Goal: Task Accomplishment & Management: Manage account settings

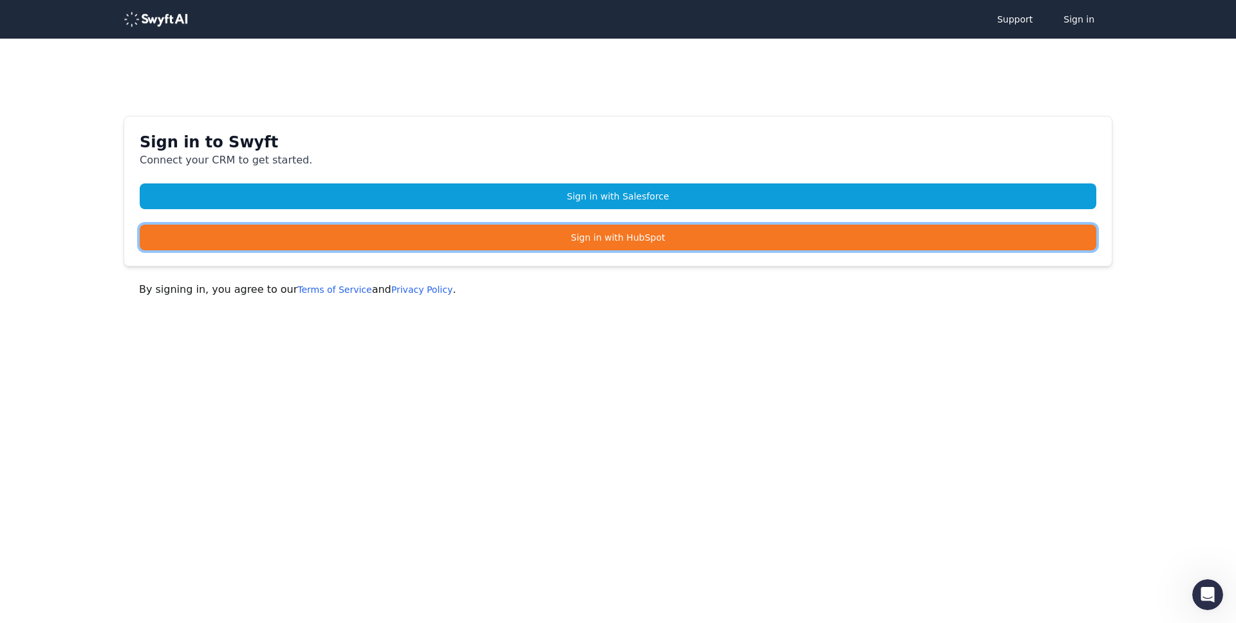
click at [362, 241] on link "Sign in with HubSpot" at bounding box center [618, 238] width 956 height 26
click at [506, 243] on link "Sign in with HubSpot" at bounding box center [618, 238] width 956 height 26
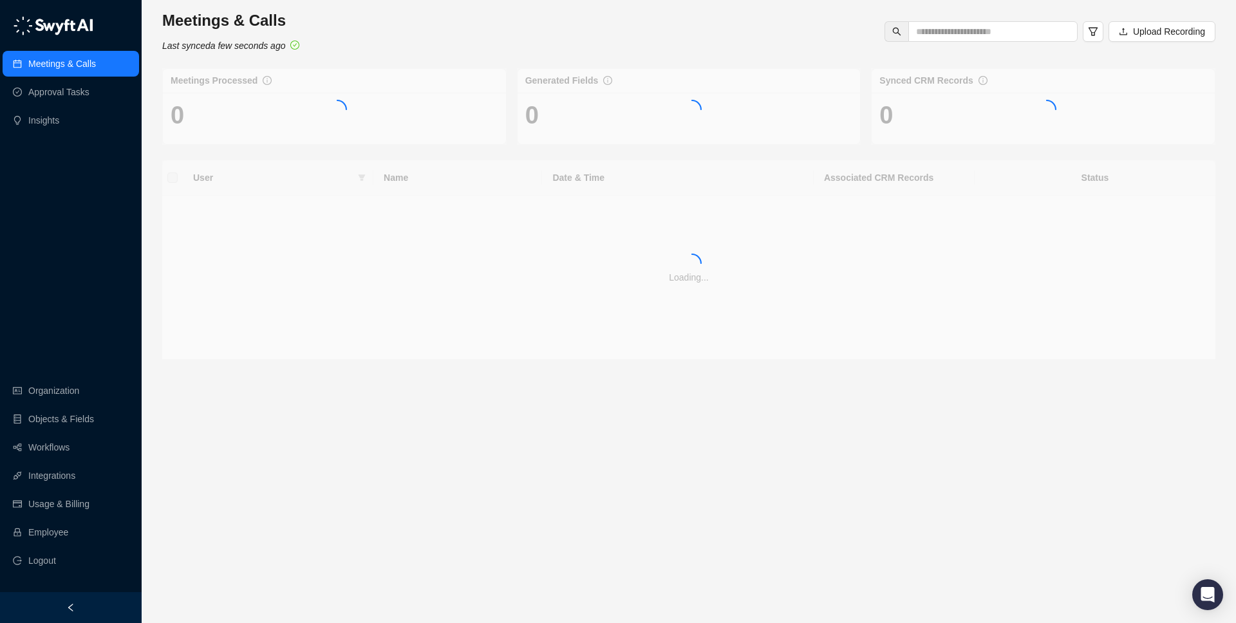
click at [89, 609] on div at bounding box center [71, 607] width 142 height 31
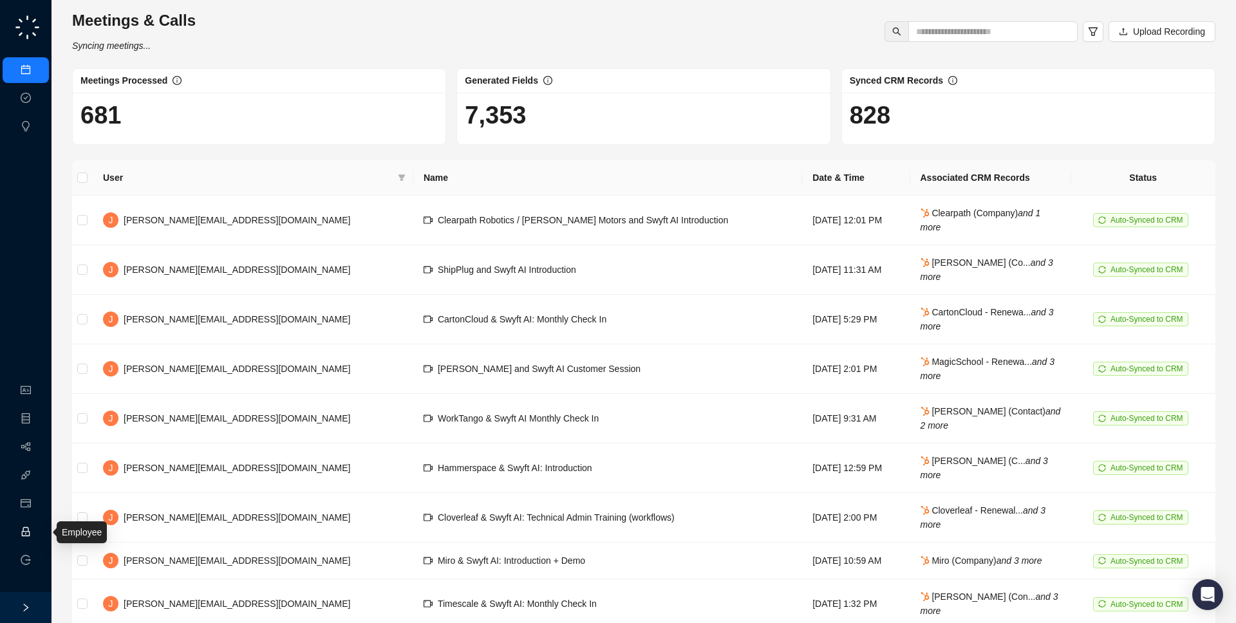
click at [37, 534] on link "Employee" at bounding box center [57, 532] width 40 height 10
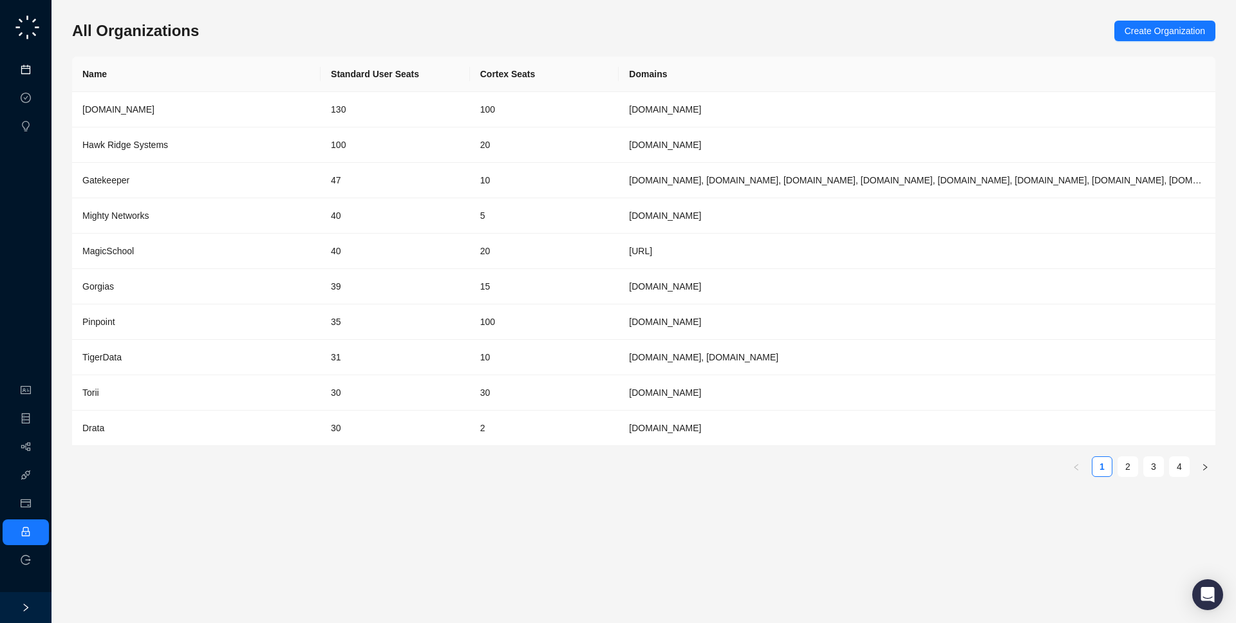
click at [37, 75] on link "Meetings & Calls" at bounding box center [71, 70] width 68 height 10
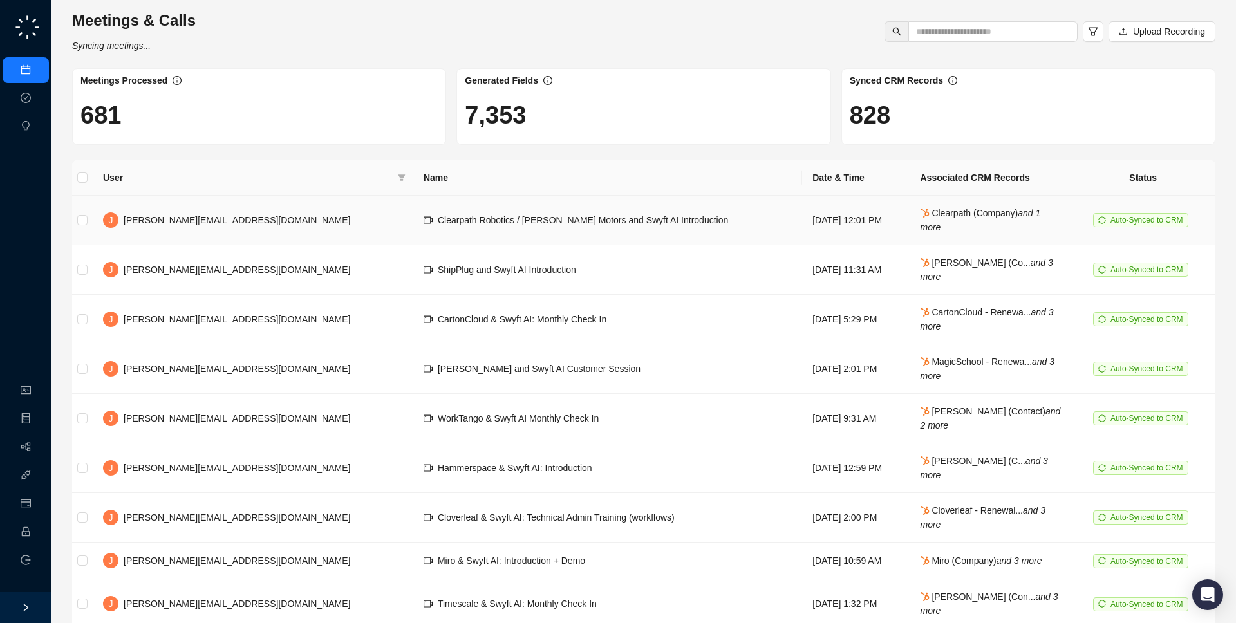
click at [597, 216] on td "Clearpath Robotics / OTTO Motors and Swyft AI Introduction" at bounding box center [607, 221] width 389 height 50
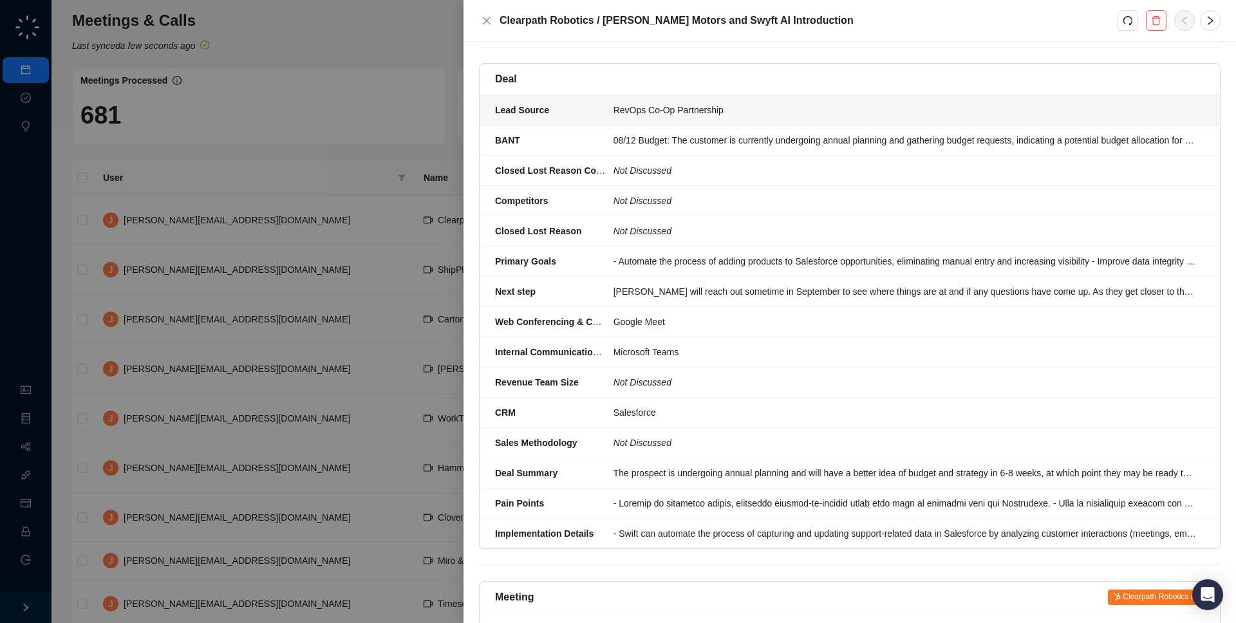
click at [667, 103] on div "RevOps Co-Op Partnership" at bounding box center [904, 110] width 583 height 14
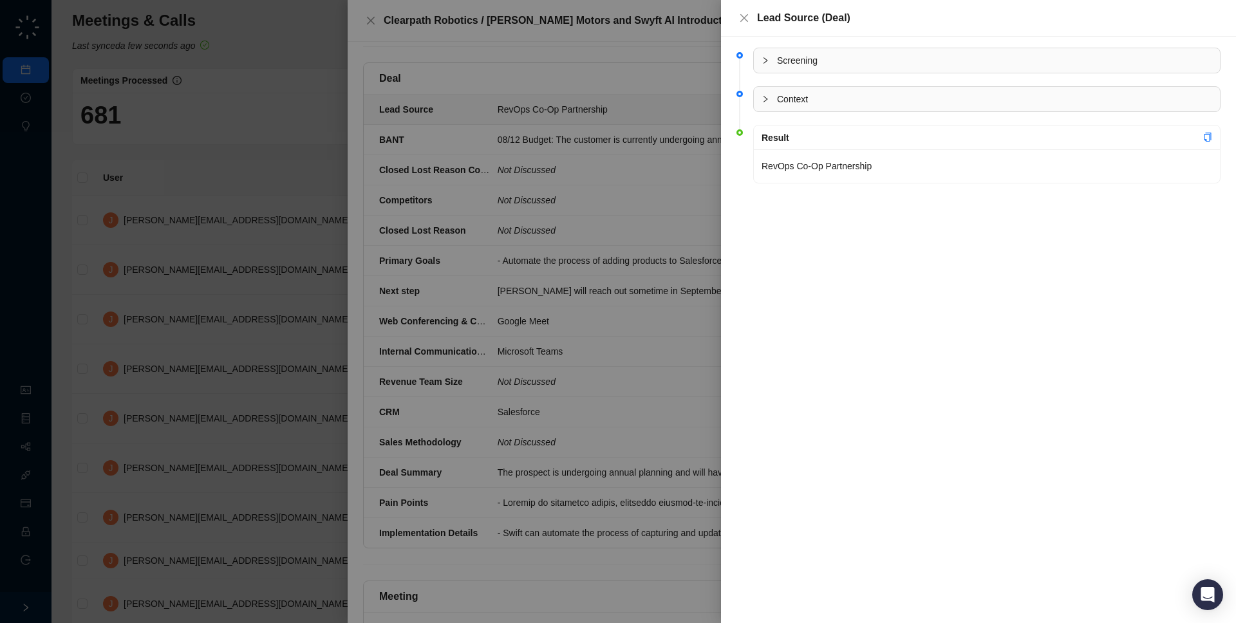
scroll to position [153, 0]
click at [909, 100] on span "Context" at bounding box center [994, 99] width 435 height 14
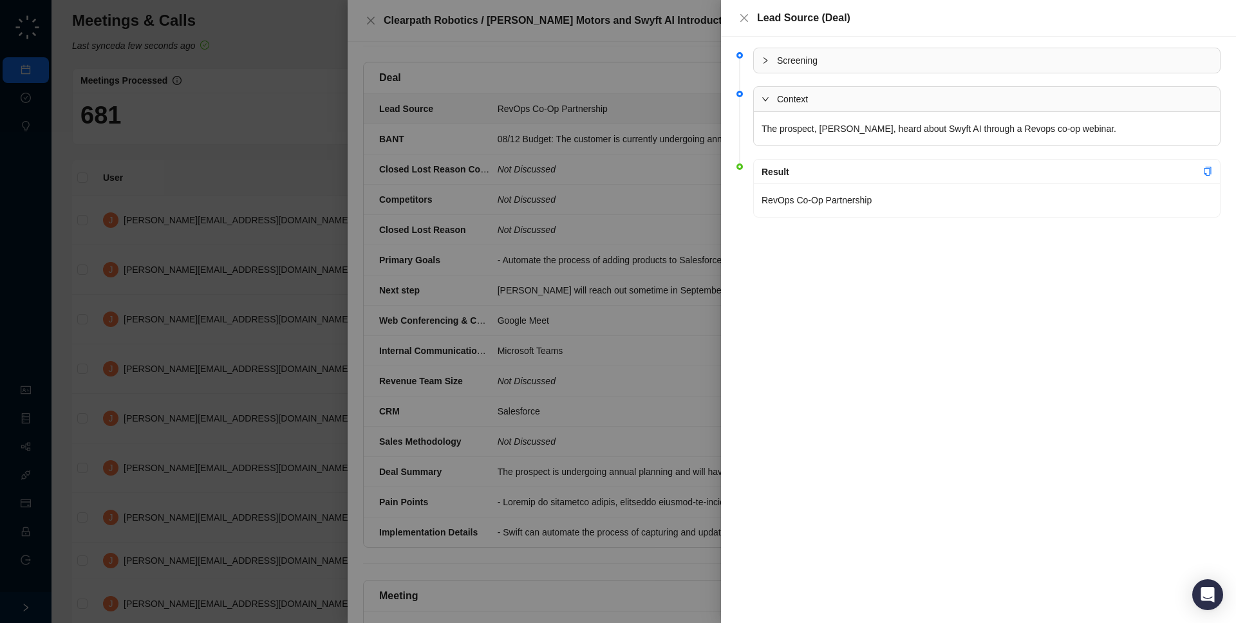
click at [1076, 120] on p "The prospect, Joe, heard about Swyft AI through a Revops co-op webinar." at bounding box center [986, 129] width 451 height 18
click at [826, 97] on span "Context" at bounding box center [994, 99] width 435 height 14
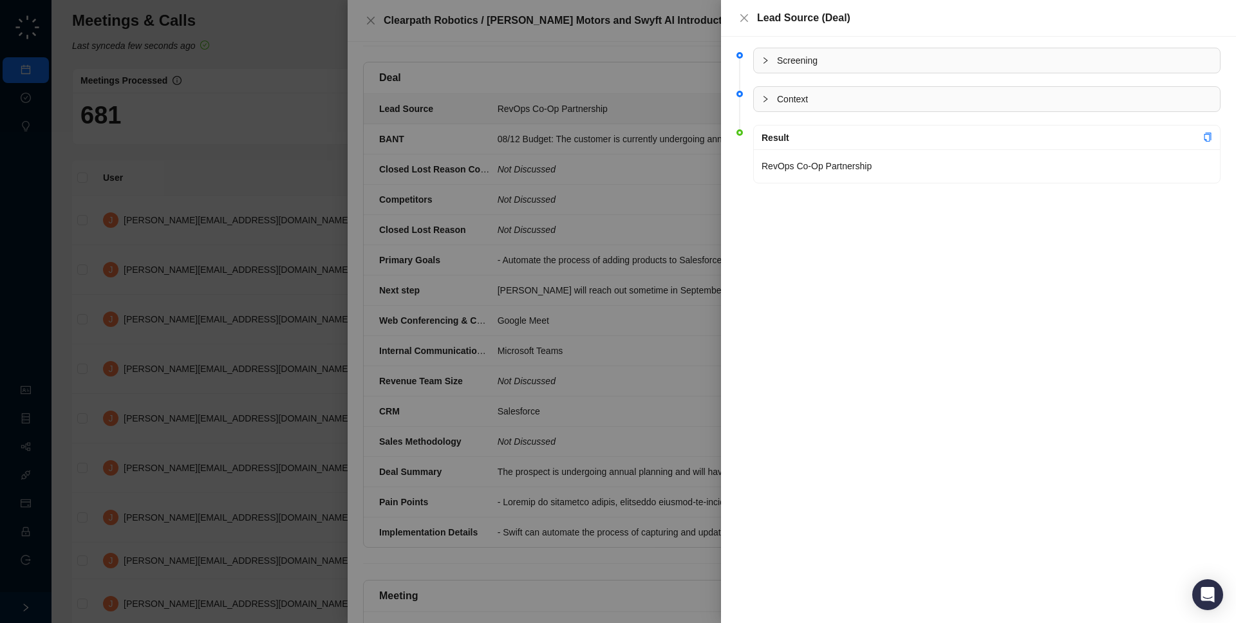
click at [830, 66] on span "Screening" at bounding box center [994, 60] width 435 height 14
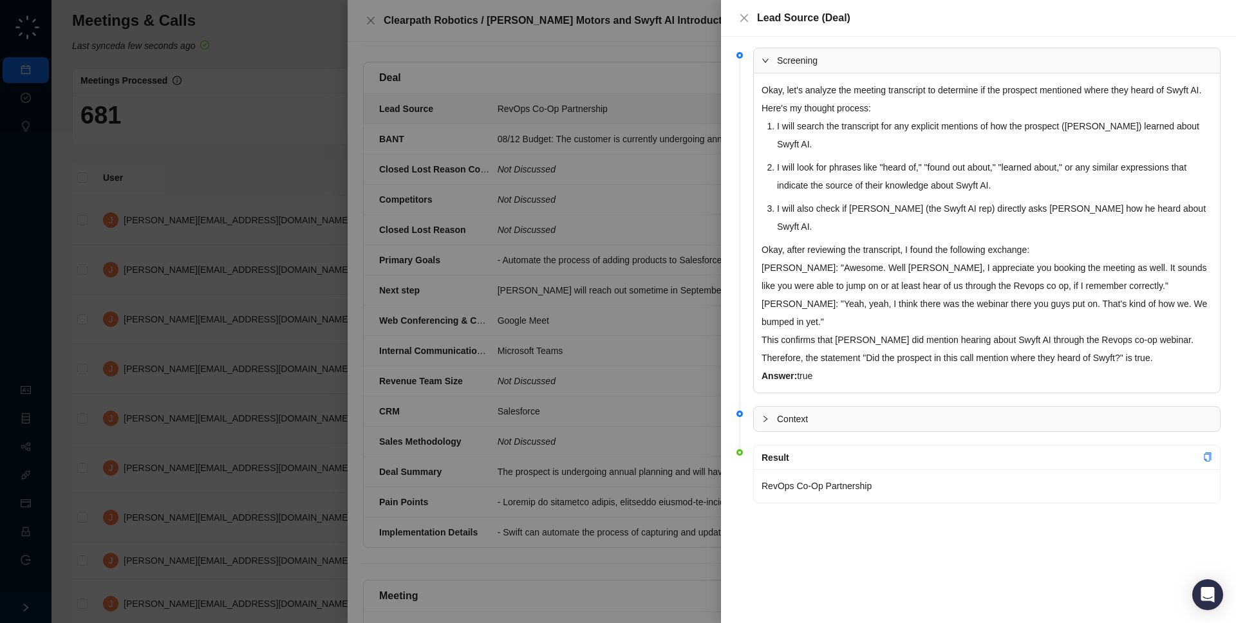
click at [830, 66] on span "Screening" at bounding box center [994, 60] width 435 height 14
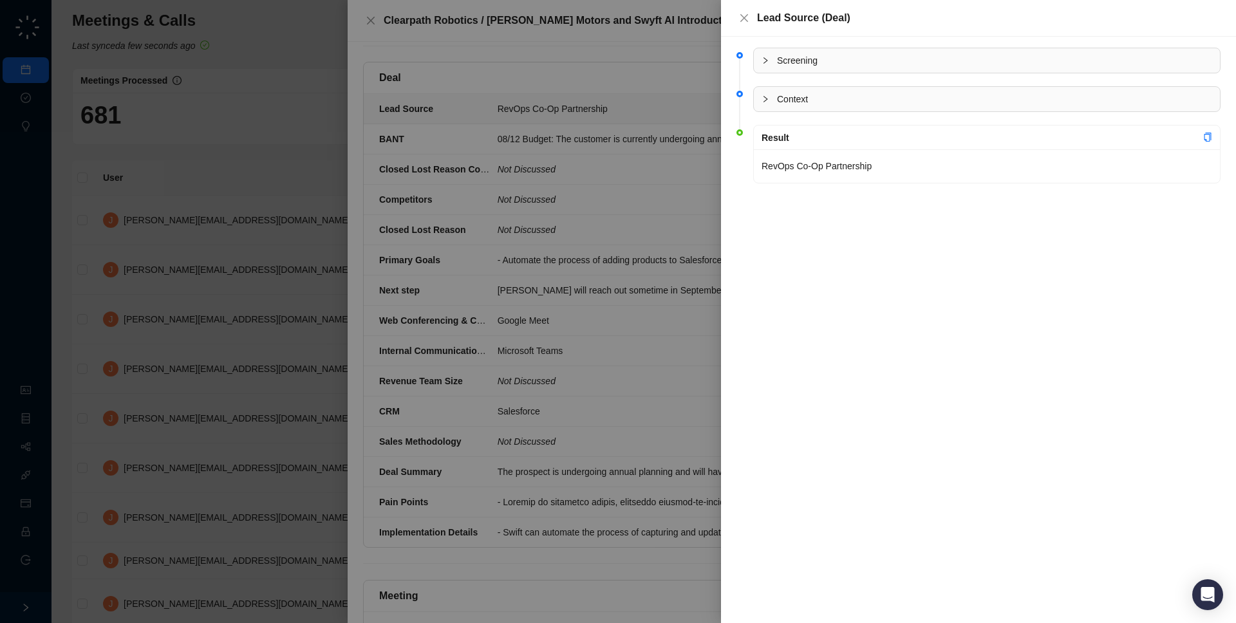
click at [515, 160] on div at bounding box center [618, 311] width 1236 height 623
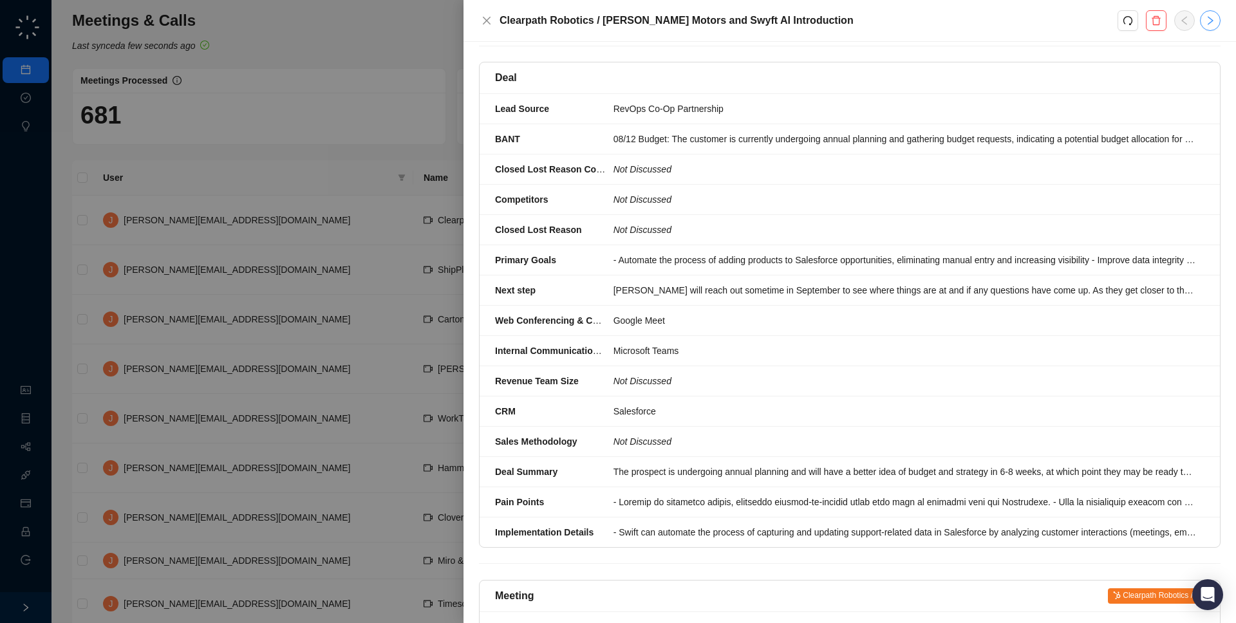
click at [1211, 26] on button "button" at bounding box center [1210, 20] width 21 height 21
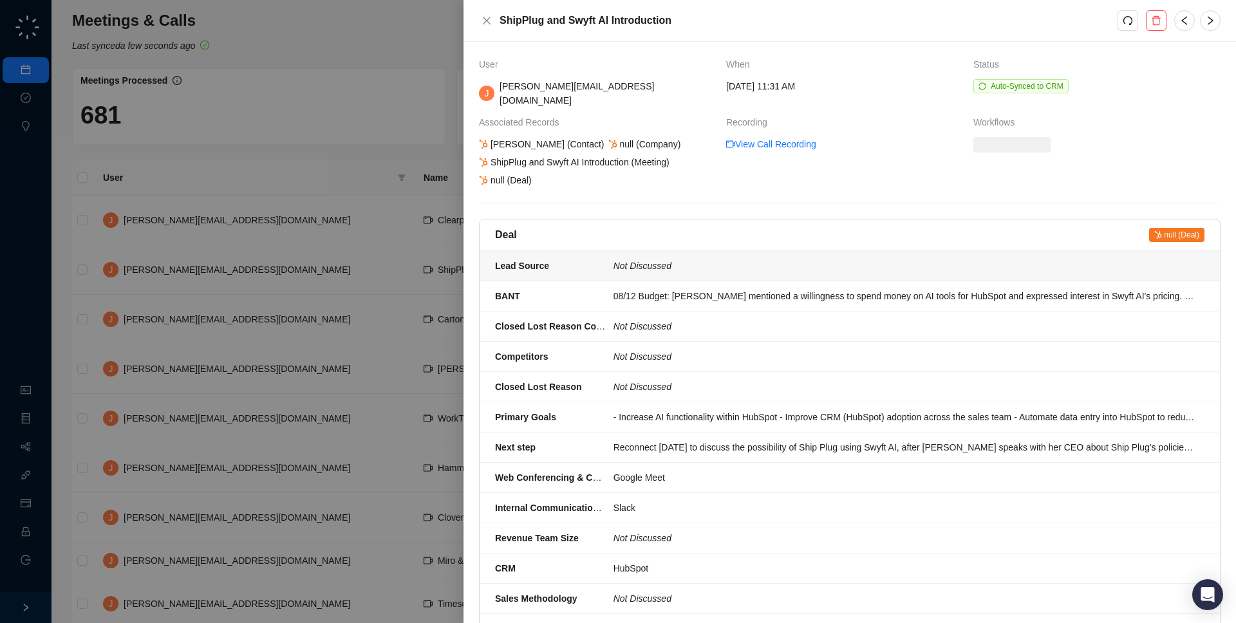
click at [642, 261] on icon "Not Discussed" at bounding box center [642, 266] width 58 height 10
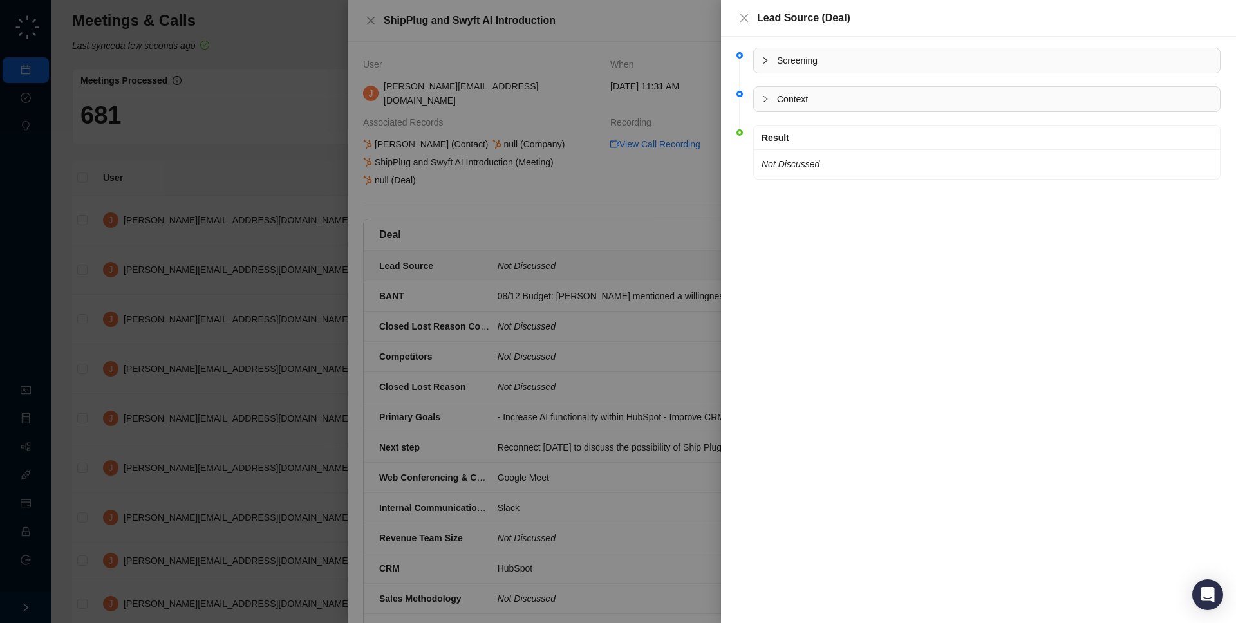
click at [809, 106] on span "Context" at bounding box center [994, 99] width 435 height 14
click at [803, 60] on span "Screening" at bounding box center [994, 60] width 435 height 14
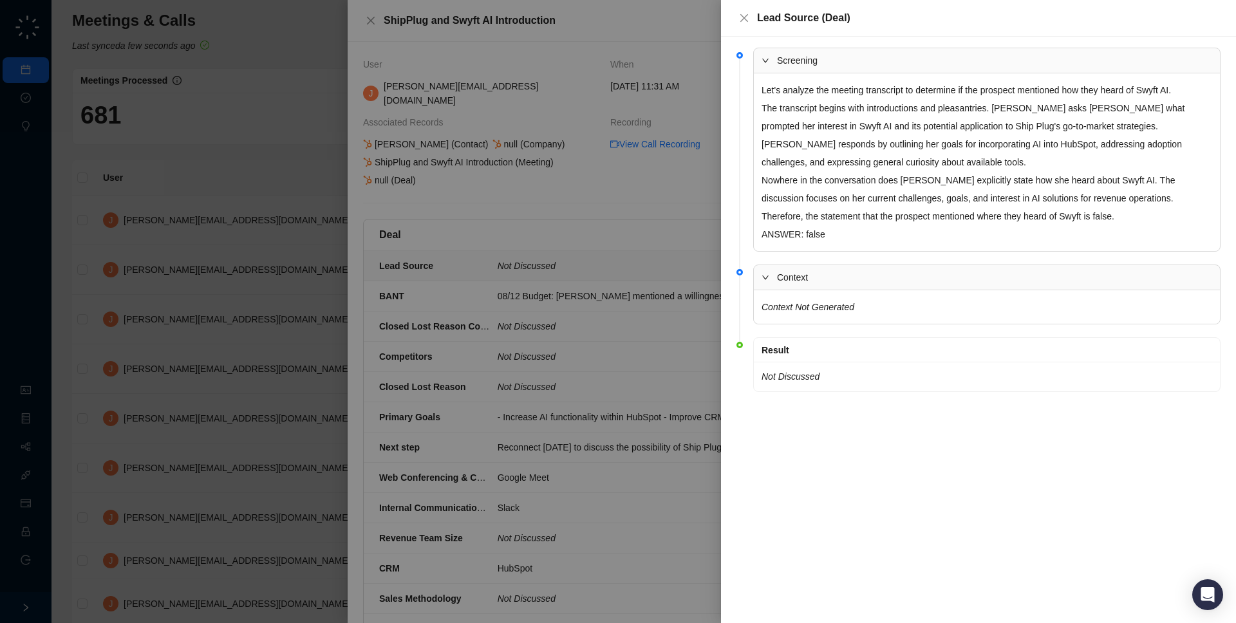
click at [1031, 56] on span "Screening" at bounding box center [994, 60] width 435 height 14
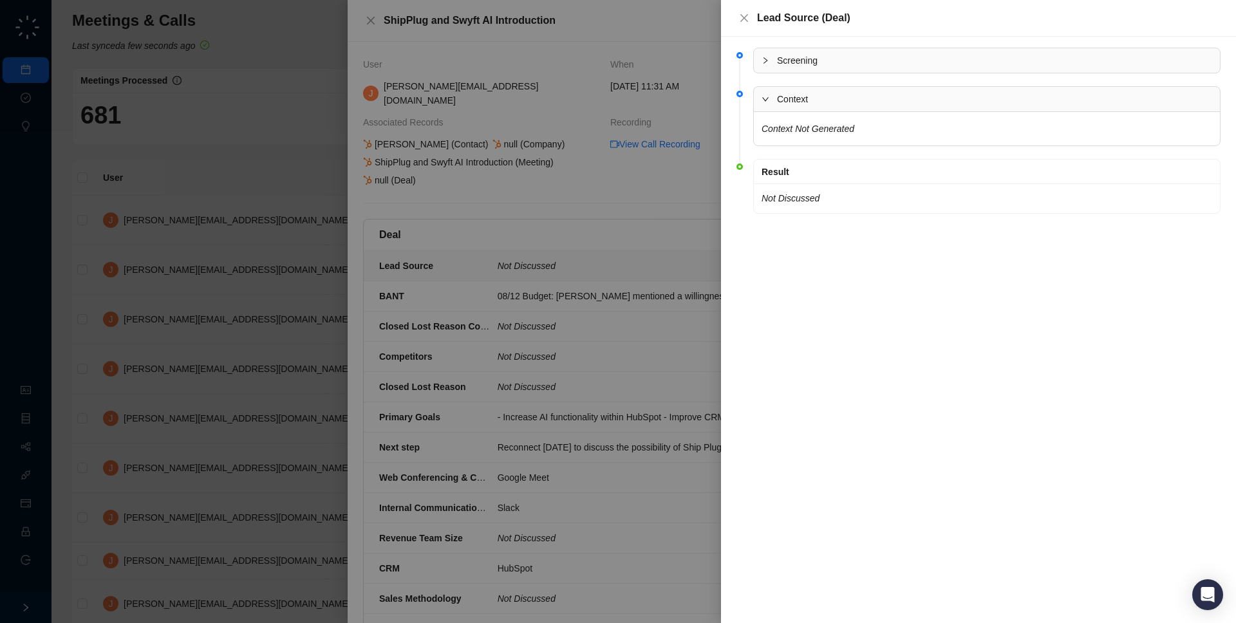
click at [555, 210] on div at bounding box center [618, 311] width 1236 height 623
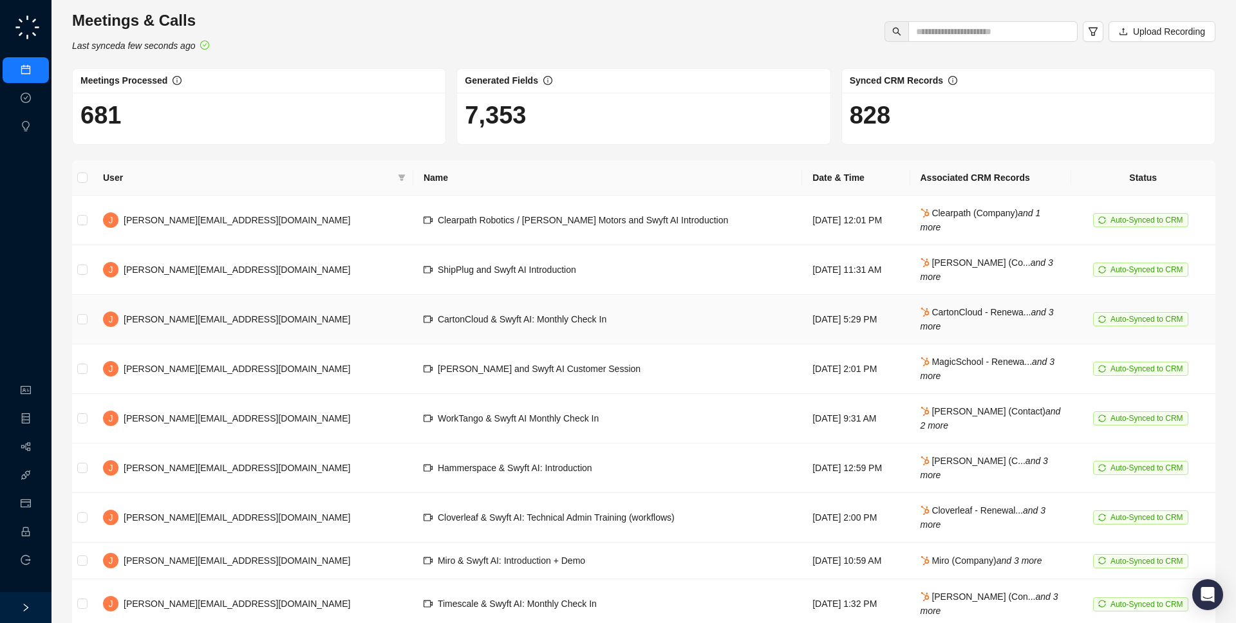
scroll to position [94, 0]
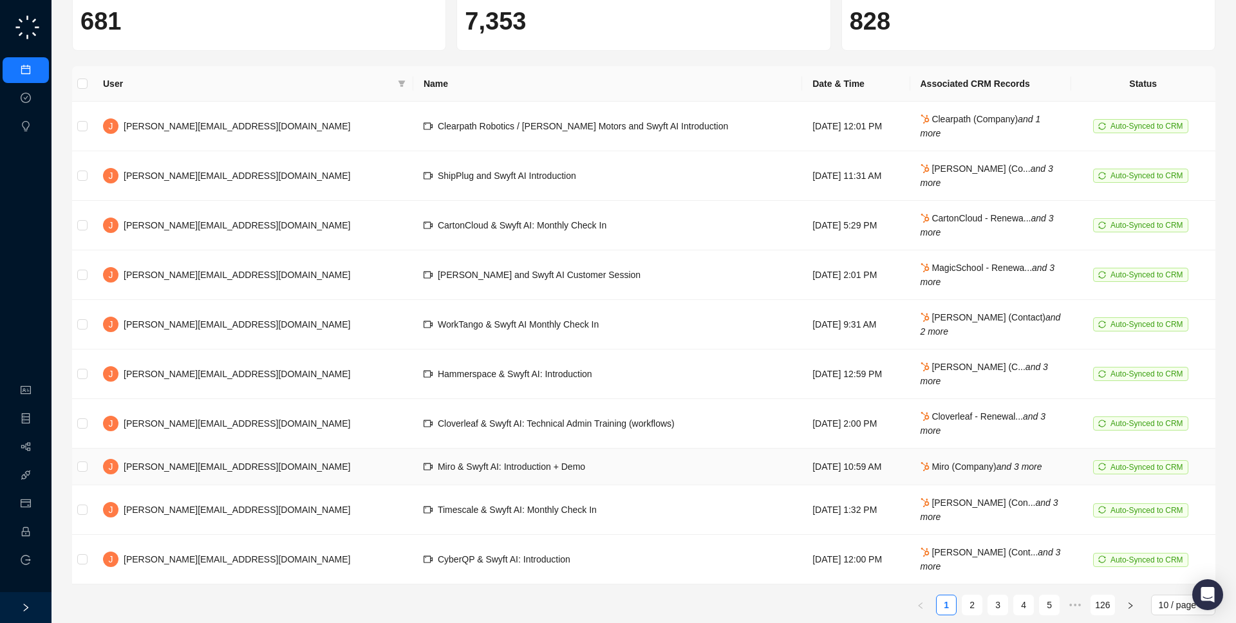
click at [871, 458] on td "Wednesday, 08/06/25, 10:59 AM" at bounding box center [855, 467] width 107 height 37
click at [802, 362] on td "Friday, 08/08/25, 12:59 PM" at bounding box center [855, 374] width 107 height 50
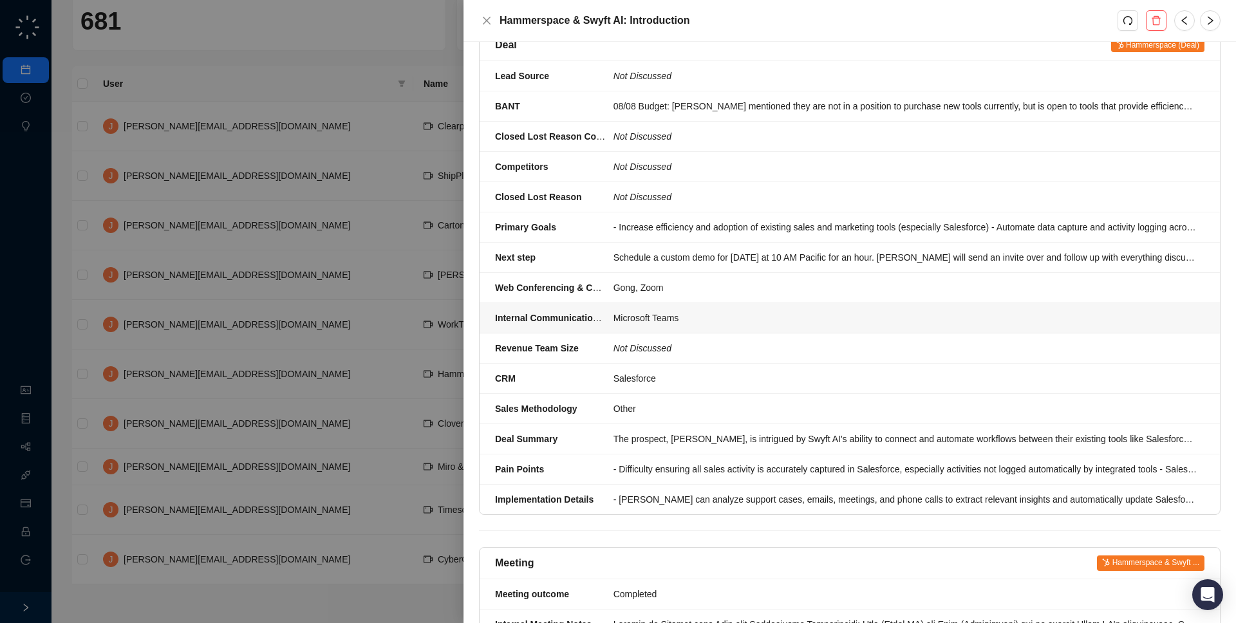
scroll to position [219, 0]
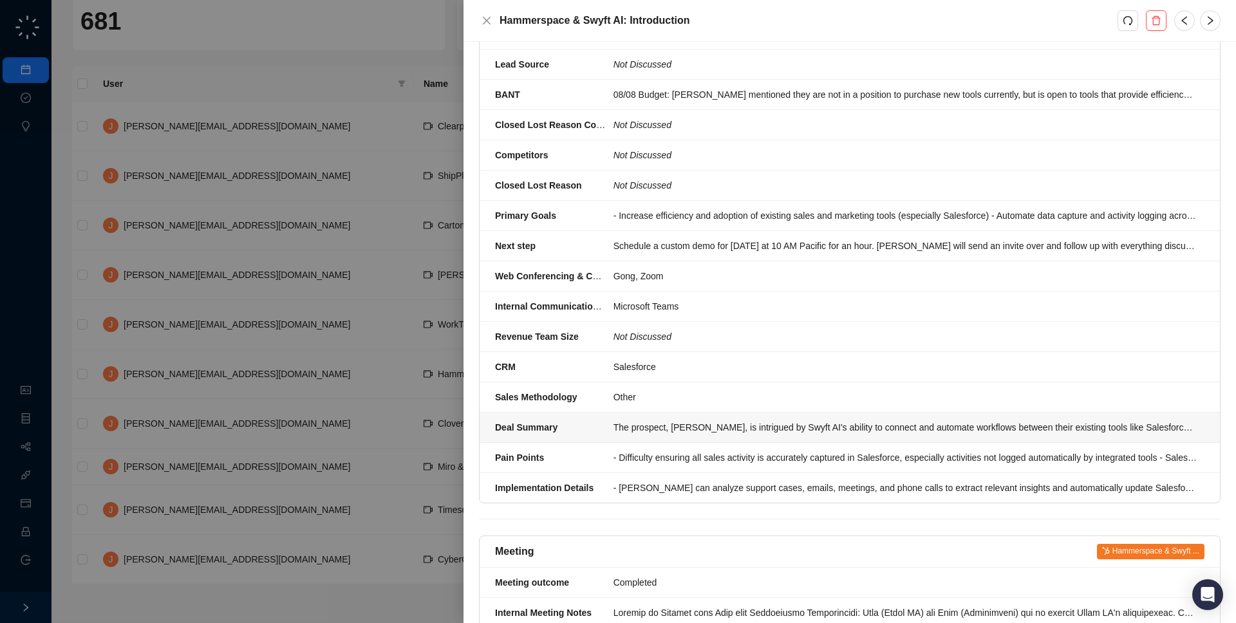
click at [788, 420] on div "The prospect, Cris, is intrigued by Swyft AI's ability to connect and automate …" at bounding box center [904, 427] width 583 height 14
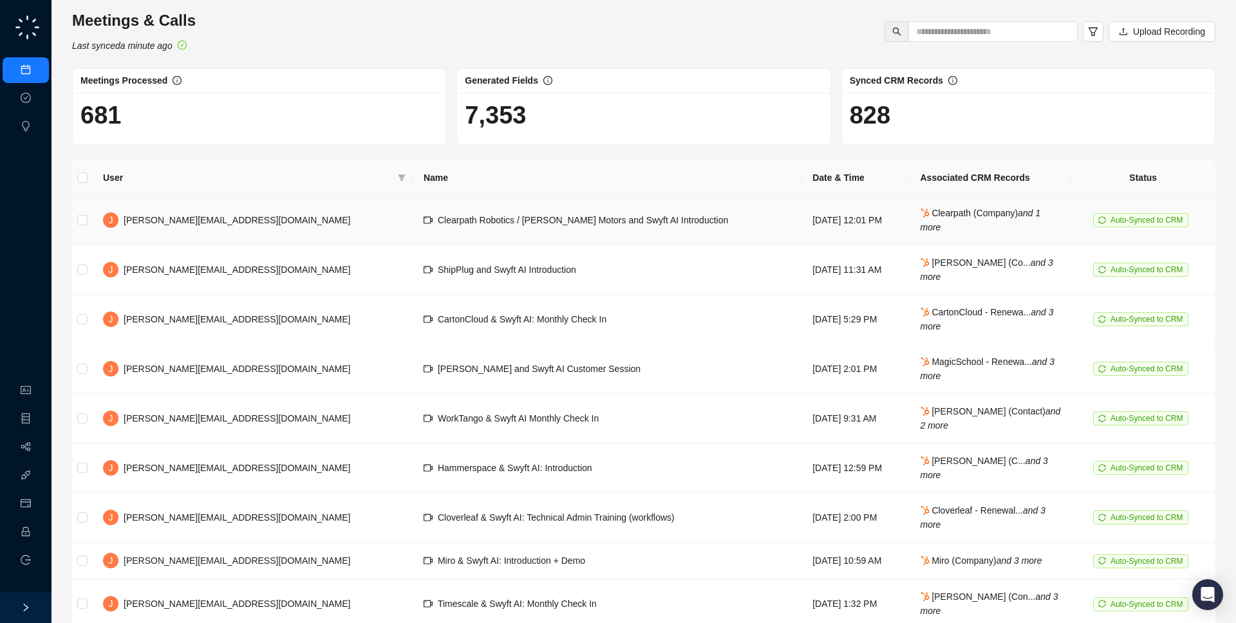
click at [568, 226] on td "Clearpath Robotics / OTTO Motors and Swyft AI Introduction" at bounding box center [607, 221] width 389 height 50
click at [37, 103] on link "Approval Tasks" at bounding box center [67, 98] width 61 height 10
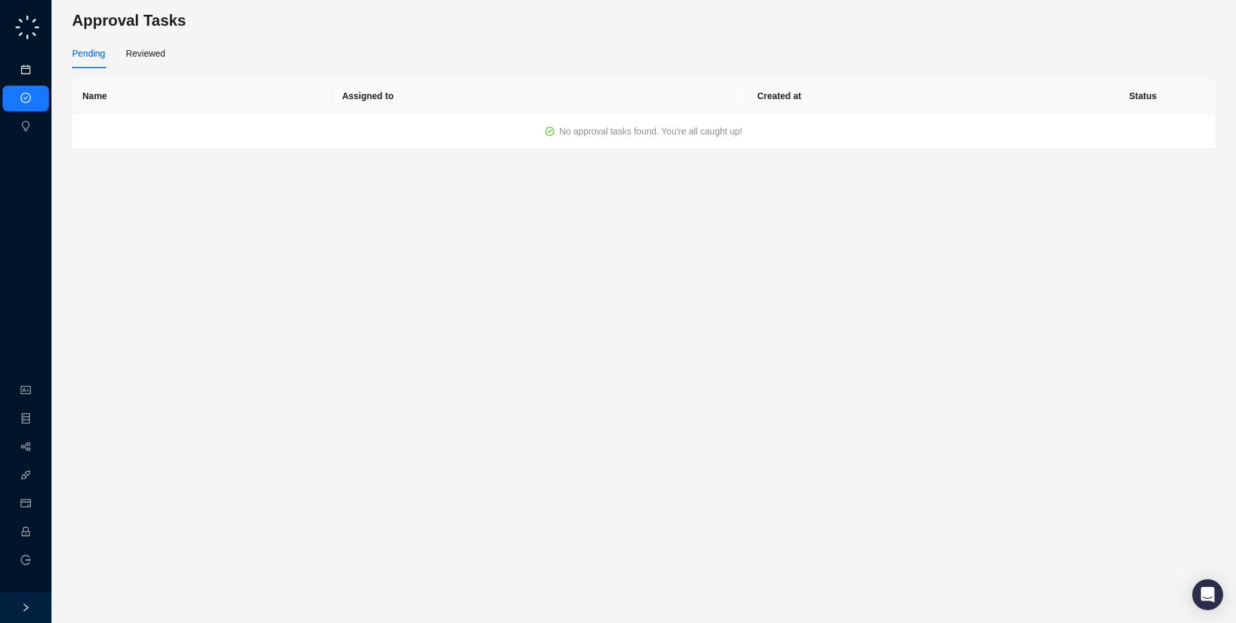
click at [37, 65] on link "Meetings & Calls" at bounding box center [71, 70] width 68 height 10
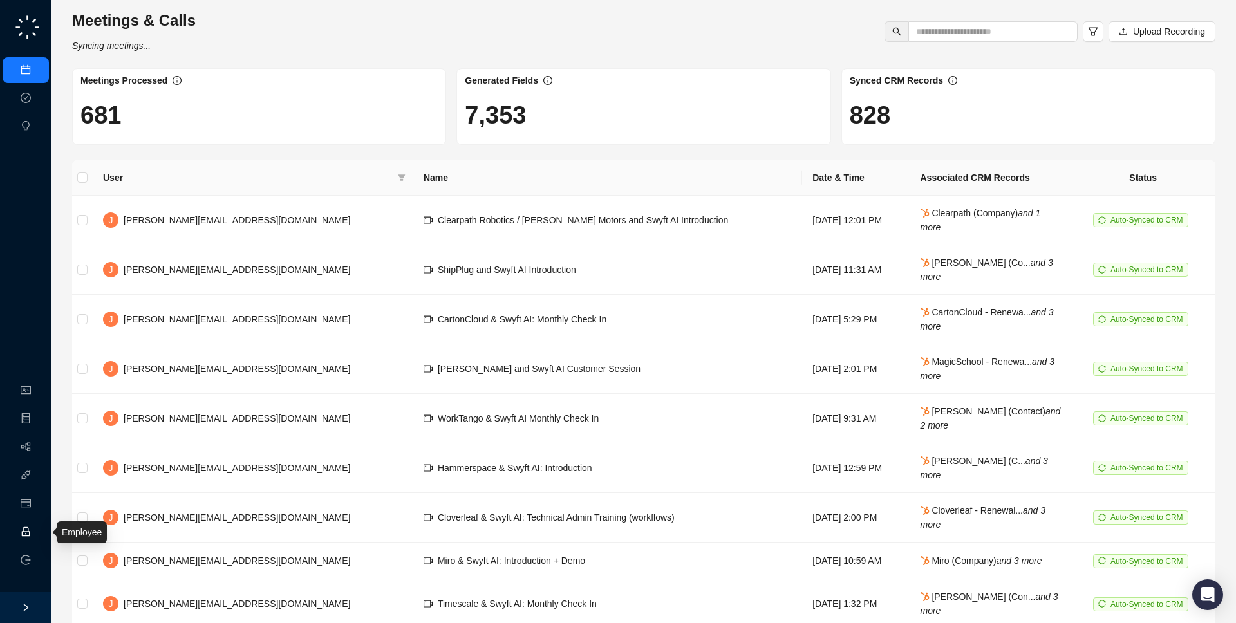
click at [37, 531] on link "Employee" at bounding box center [57, 532] width 40 height 10
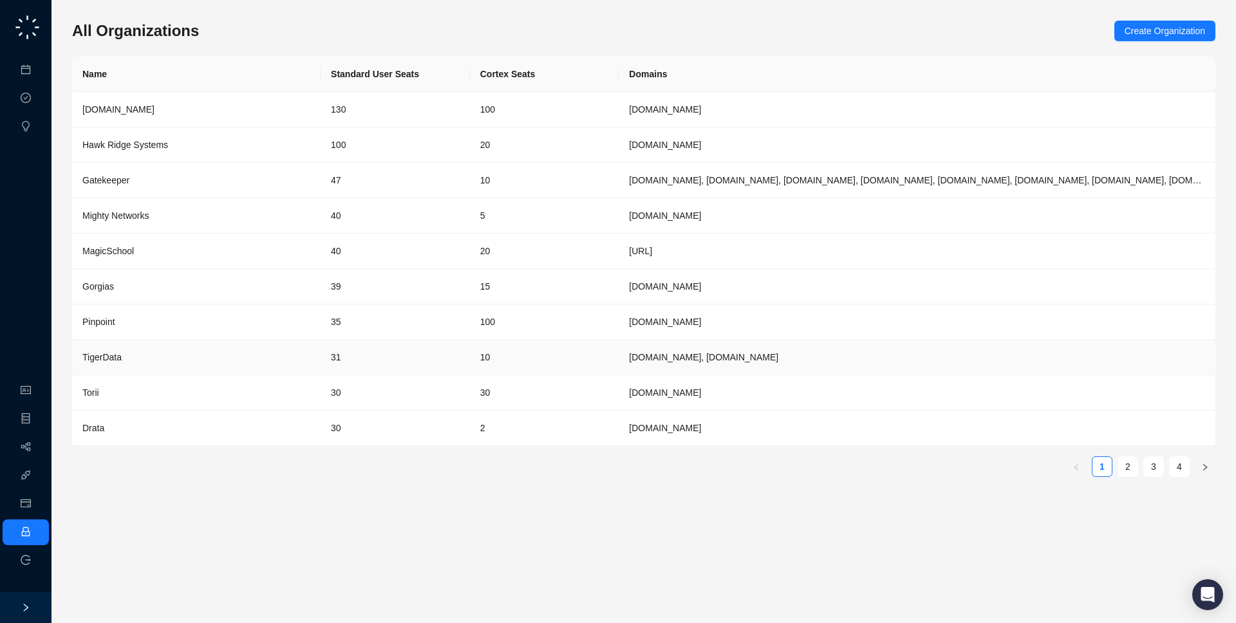
click at [150, 369] on td "TigerData" at bounding box center [196, 357] width 248 height 35
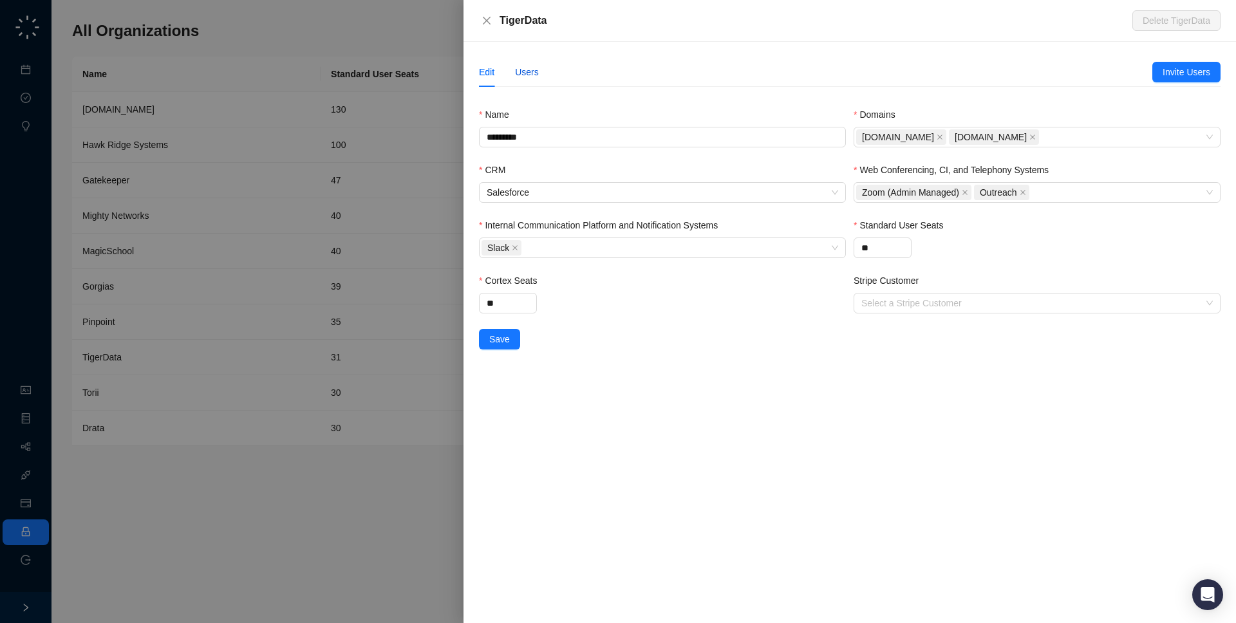
click at [535, 71] on div "Users" at bounding box center [527, 72] width 24 height 14
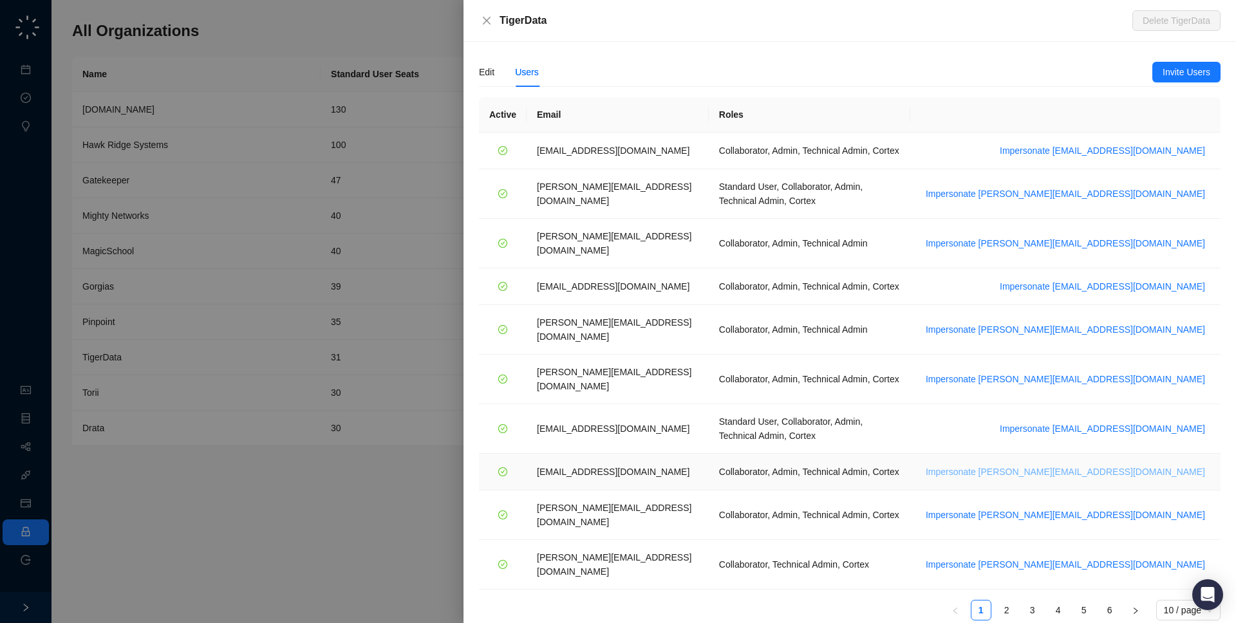
click at [1127, 465] on span "Impersonate ssilverman@tigerdata.com" at bounding box center [1064, 472] width 279 height 14
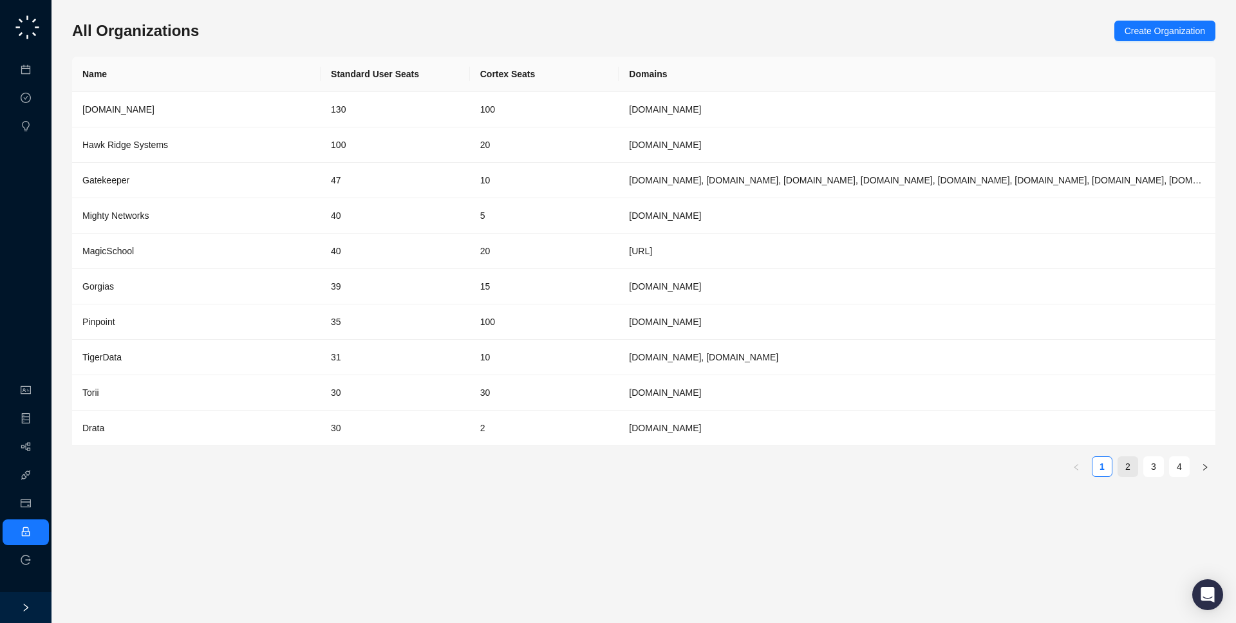
click at [1133, 468] on link "2" at bounding box center [1127, 466] width 19 height 19
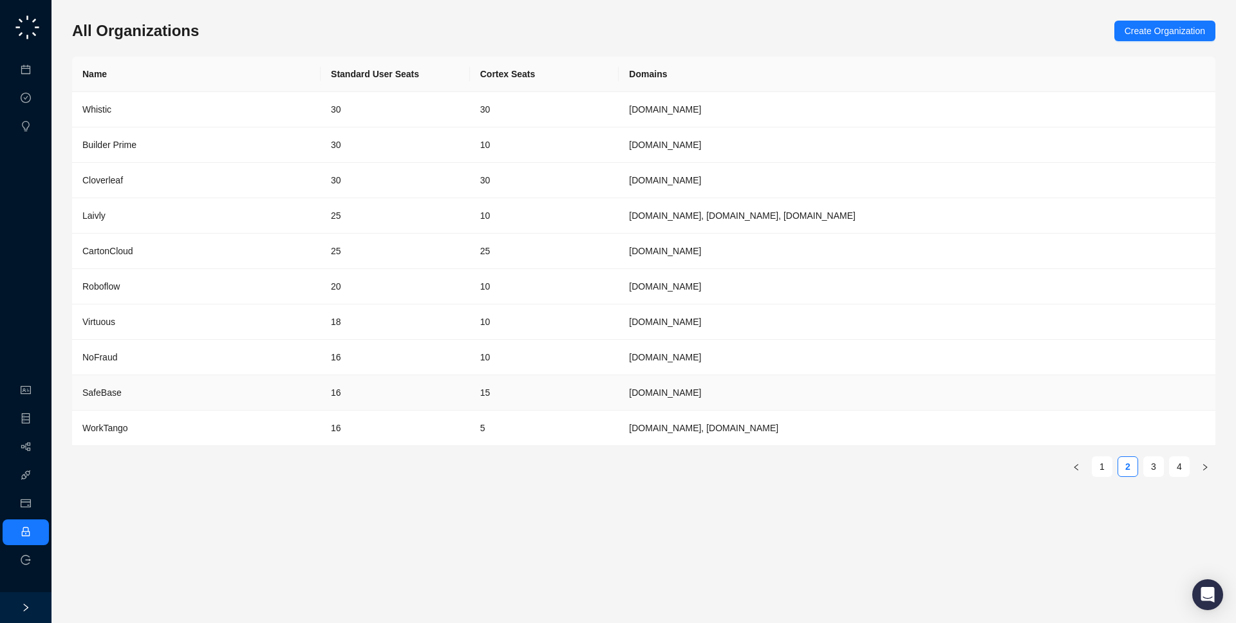
click at [453, 393] on td "16" at bounding box center [395, 392] width 149 height 35
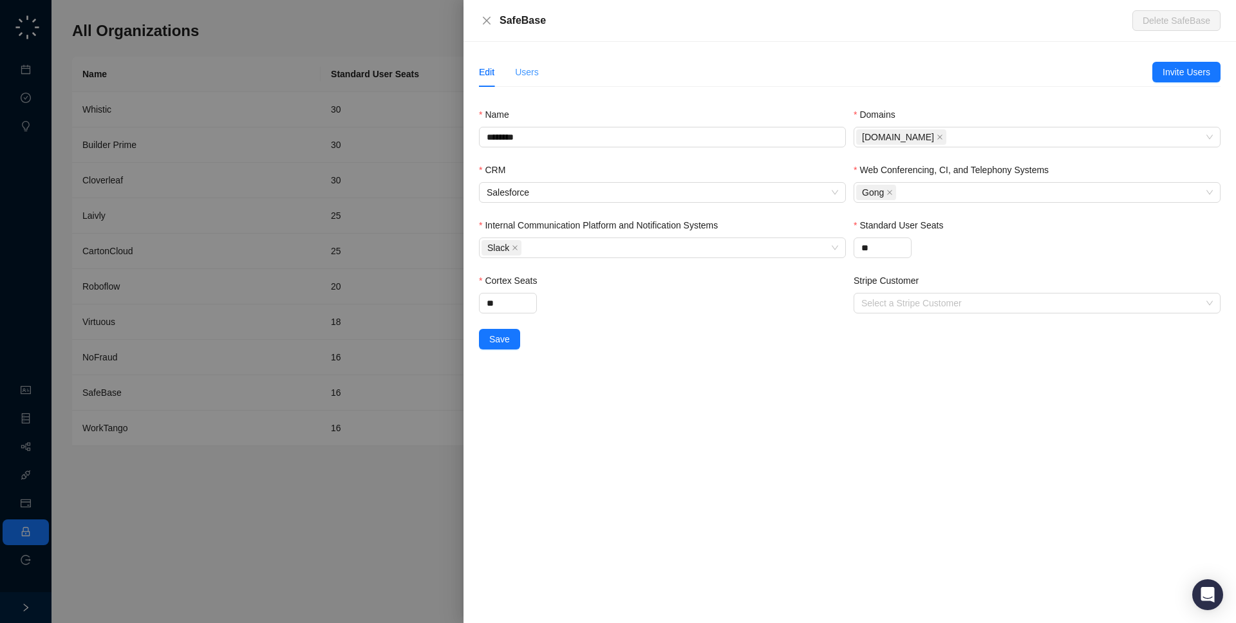
click at [538, 83] on div "Users" at bounding box center [527, 72] width 24 height 30
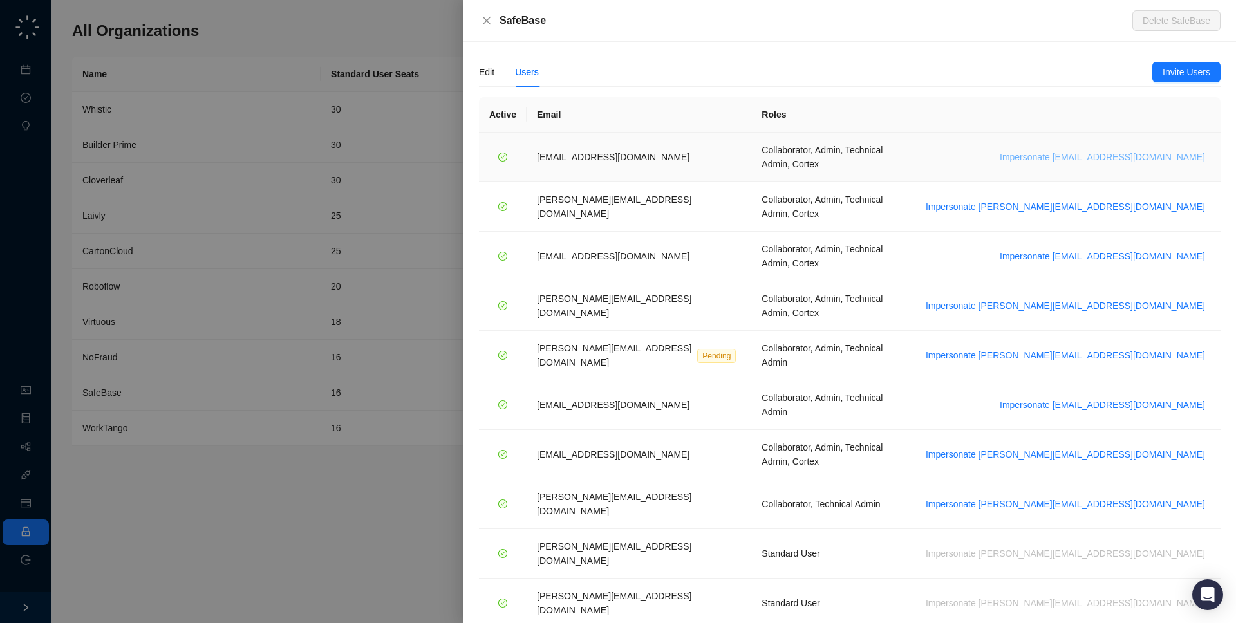
click at [1151, 150] on span "Impersonate adar@safebase.io" at bounding box center [1102, 157] width 205 height 14
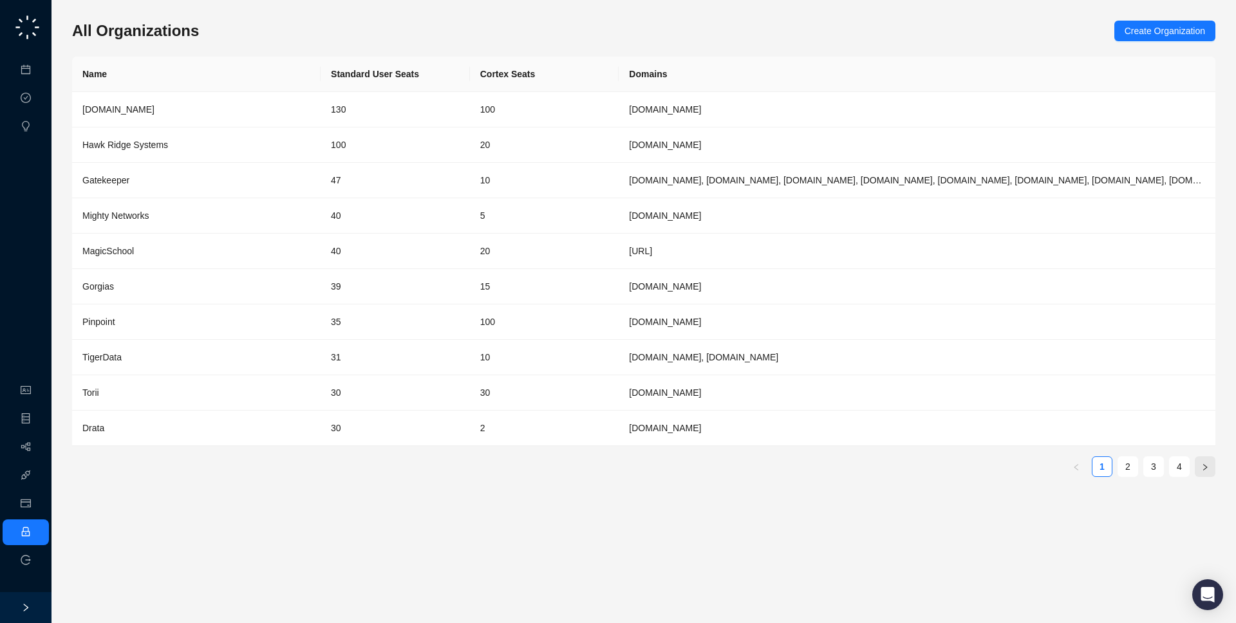
click at [1214, 466] on button "button" at bounding box center [1205, 466] width 21 height 21
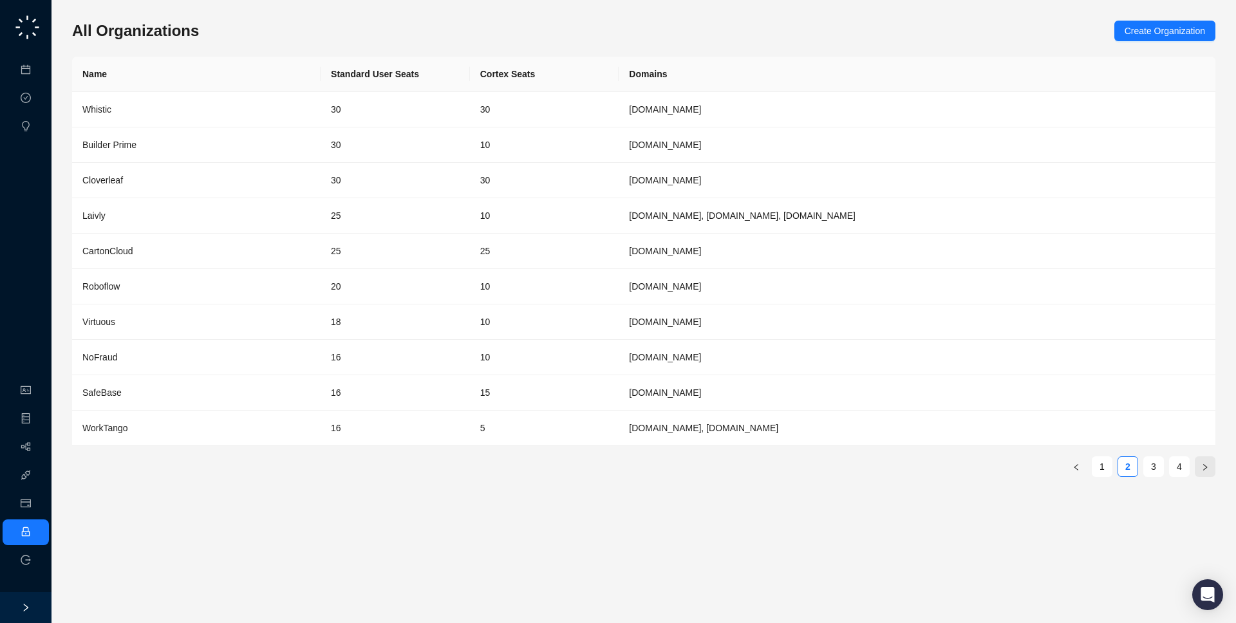
click at [1213, 466] on button "button" at bounding box center [1205, 466] width 21 height 21
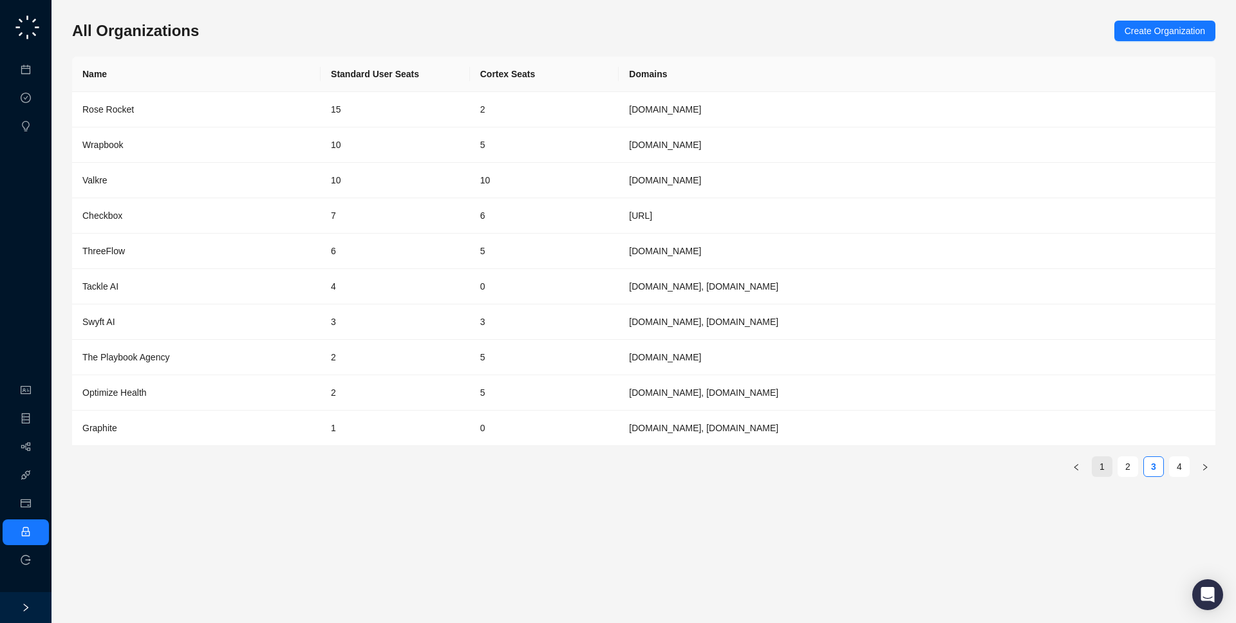
click at [1100, 469] on link "1" at bounding box center [1101, 466] width 19 height 19
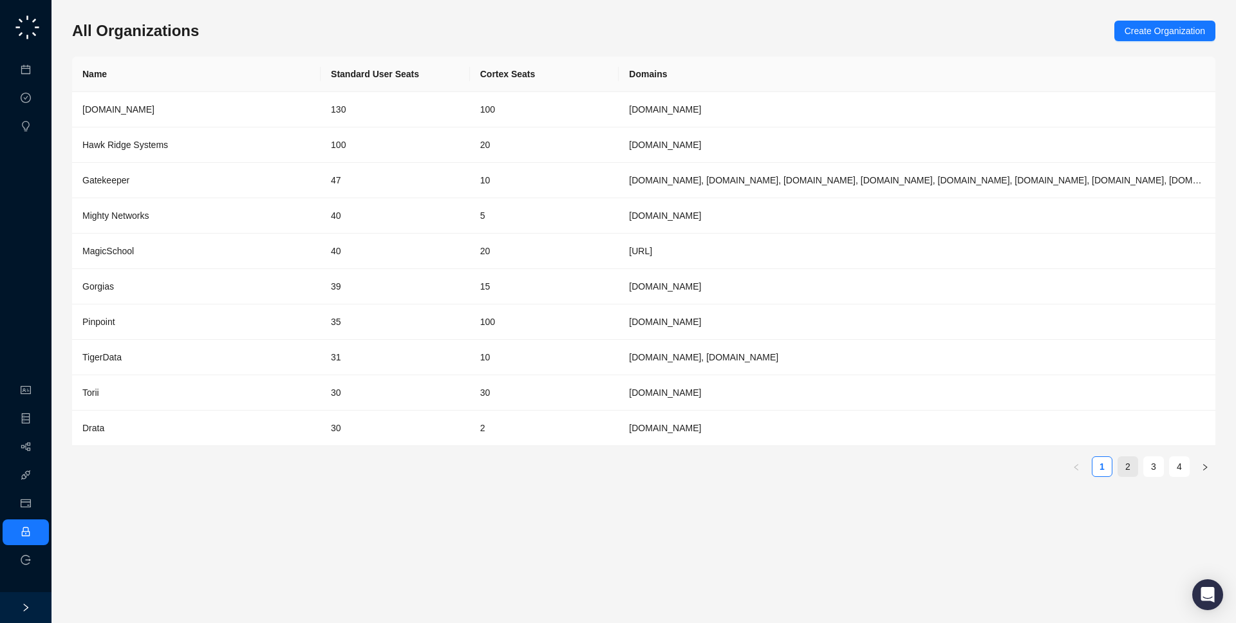
click at [1136, 473] on link "2" at bounding box center [1127, 466] width 19 height 19
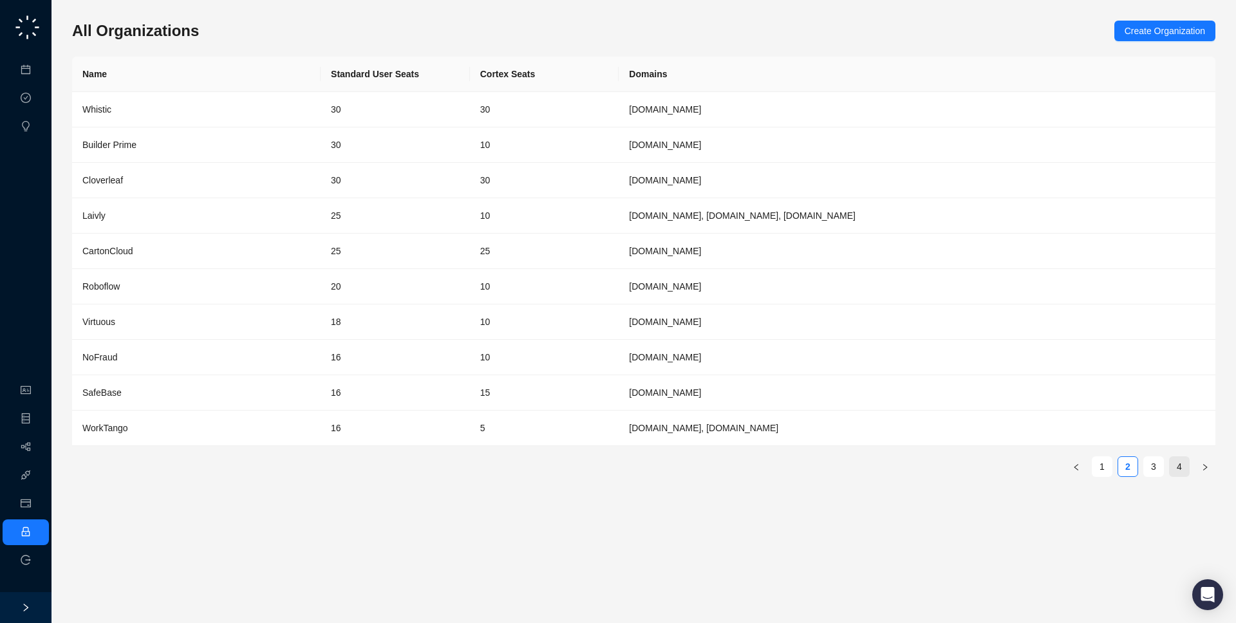
click at [1175, 467] on link "4" at bounding box center [1178, 466] width 19 height 19
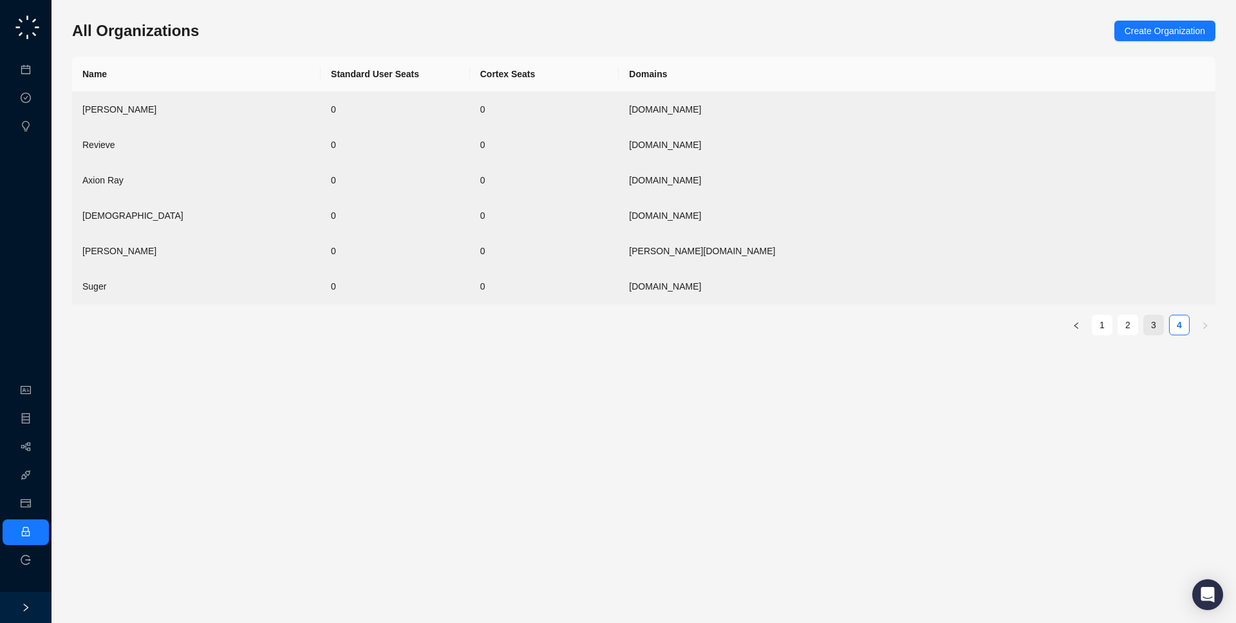
click at [1151, 329] on link "3" at bounding box center [1153, 324] width 19 height 19
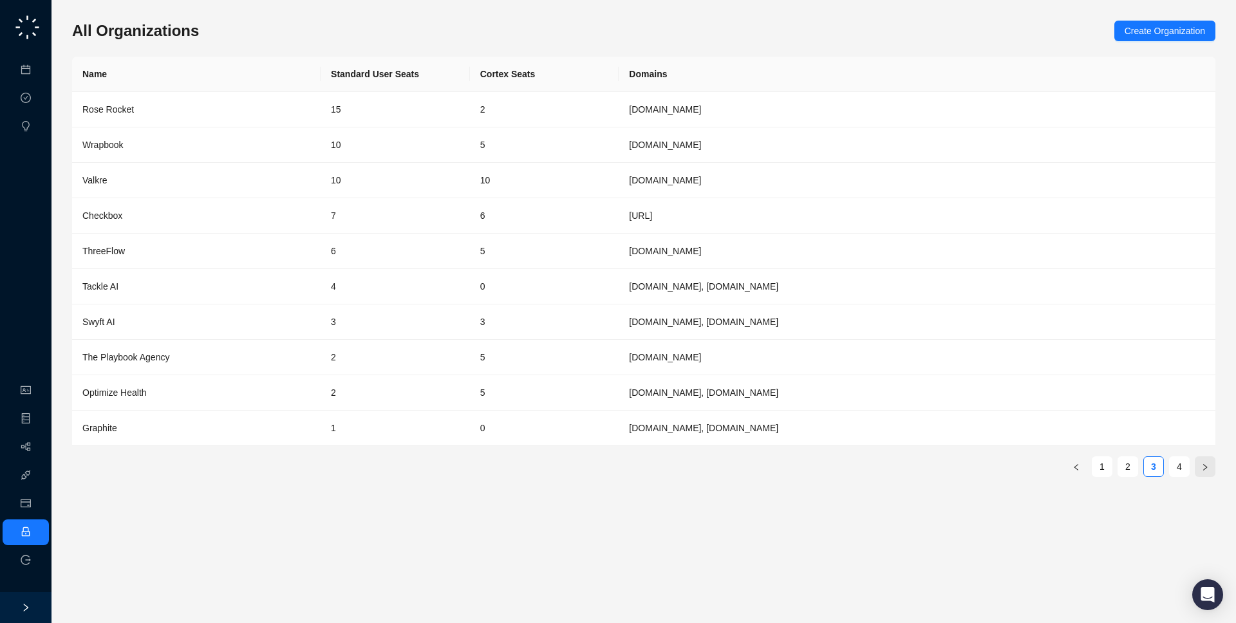
click at [1208, 472] on button "button" at bounding box center [1205, 466] width 21 height 21
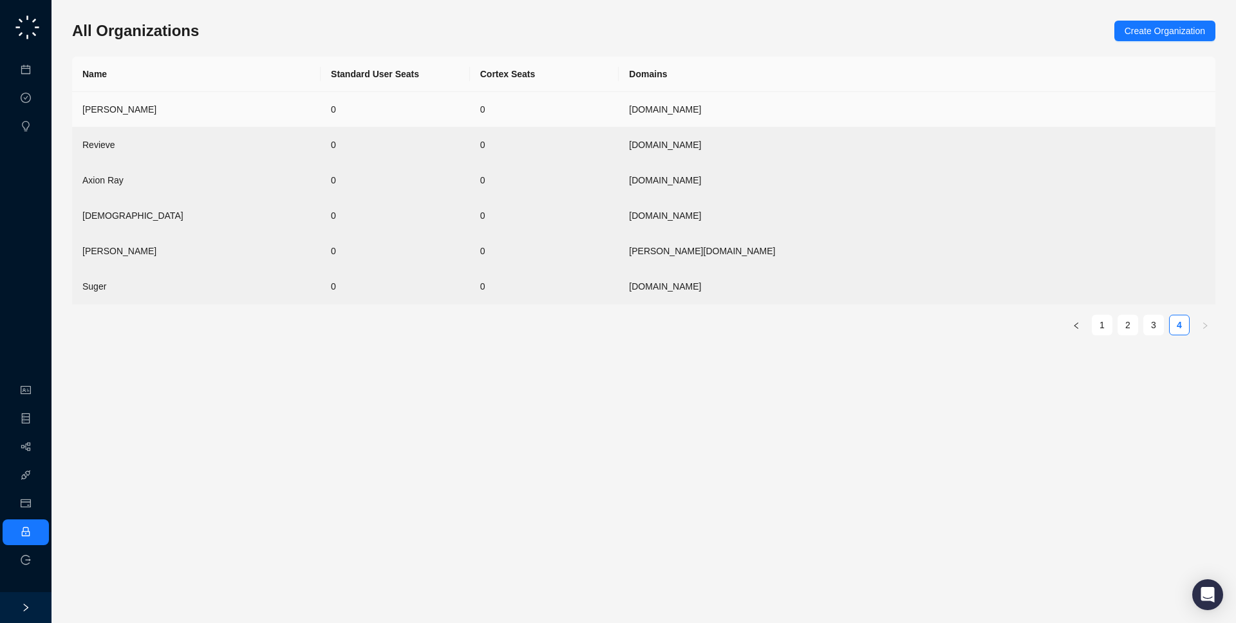
click at [373, 105] on td "0" at bounding box center [395, 109] width 149 height 35
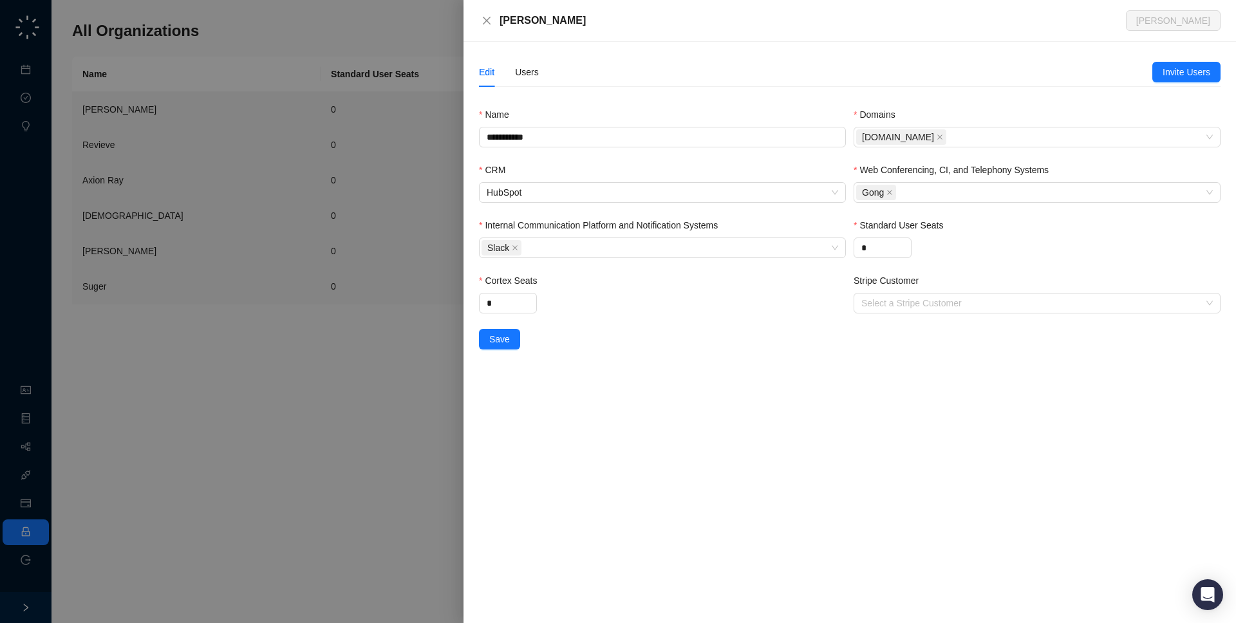
click at [371, 107] on div at bounding box center [618, 311] width 1236 height 623
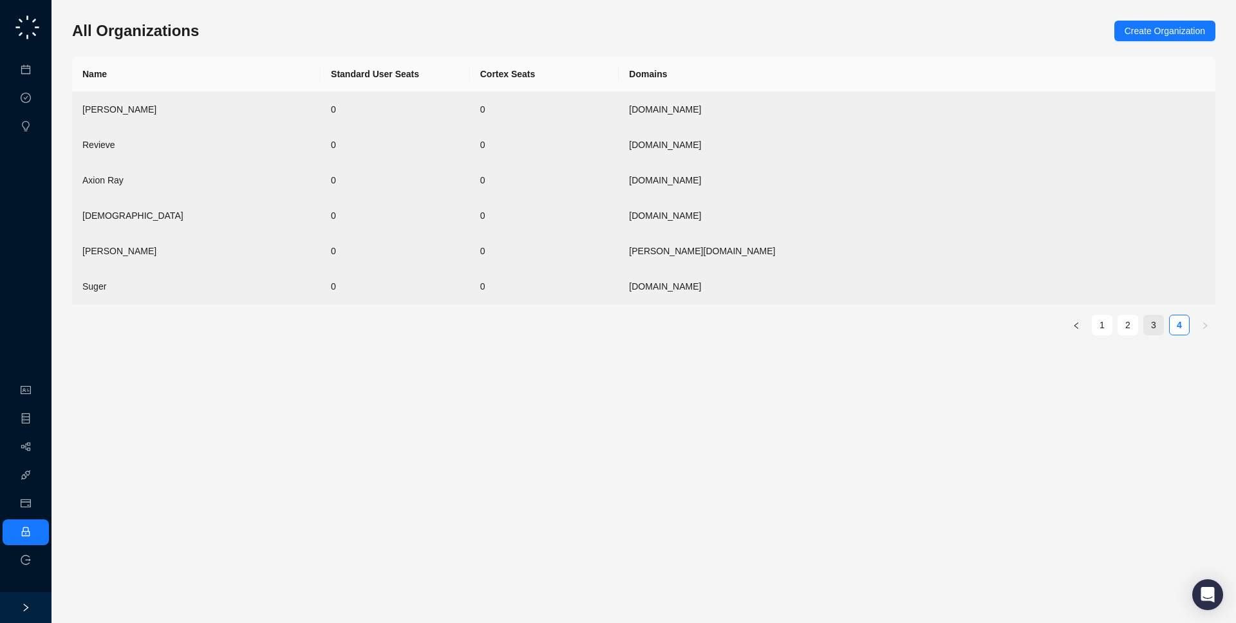
click at [1151, 326] on link "3" at bounding box center [1153, 324] width 19 height 19
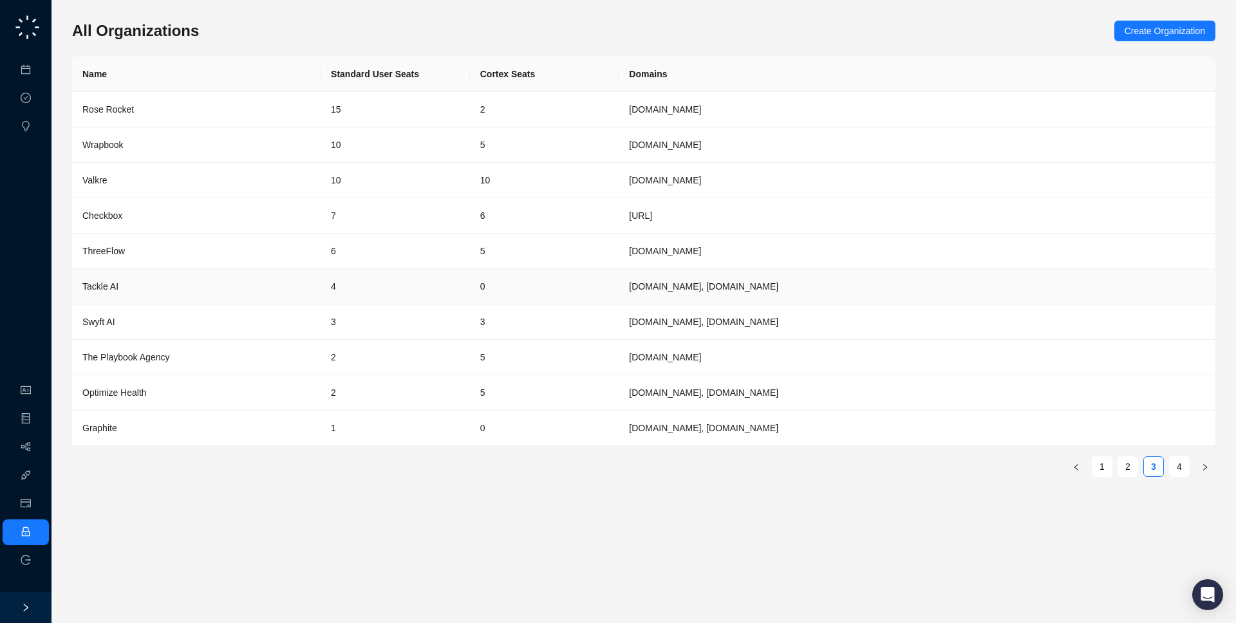
click at [402, 287] on td "4" at bounding box center [395, 286] width 149 height 35
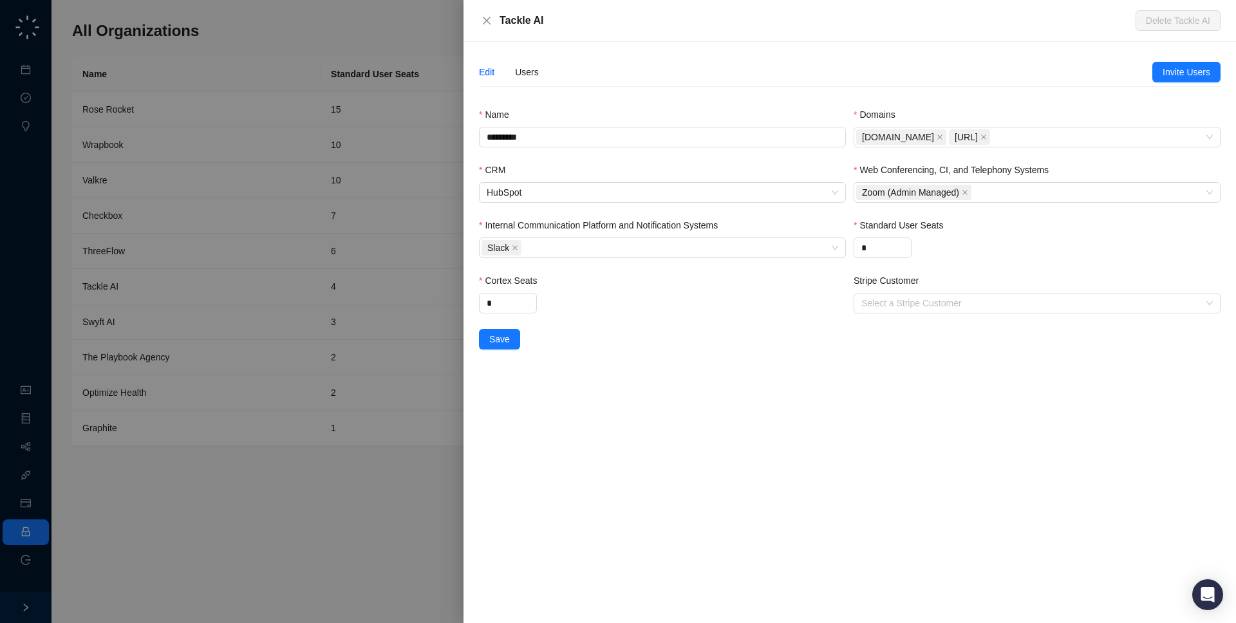
click at [246, 273] on div at bounding box center [618, 311] width 1236 height 623
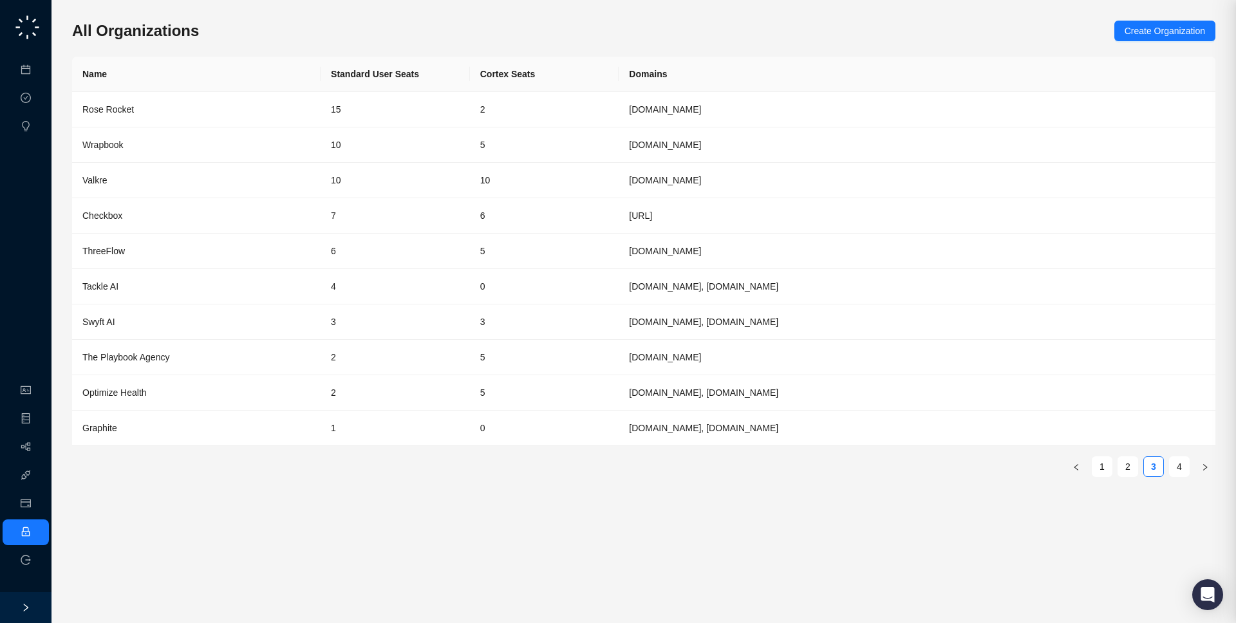
click at [249, 258] on td "ThreeFlow" at bounding box center [196, 251] width 248 height 35
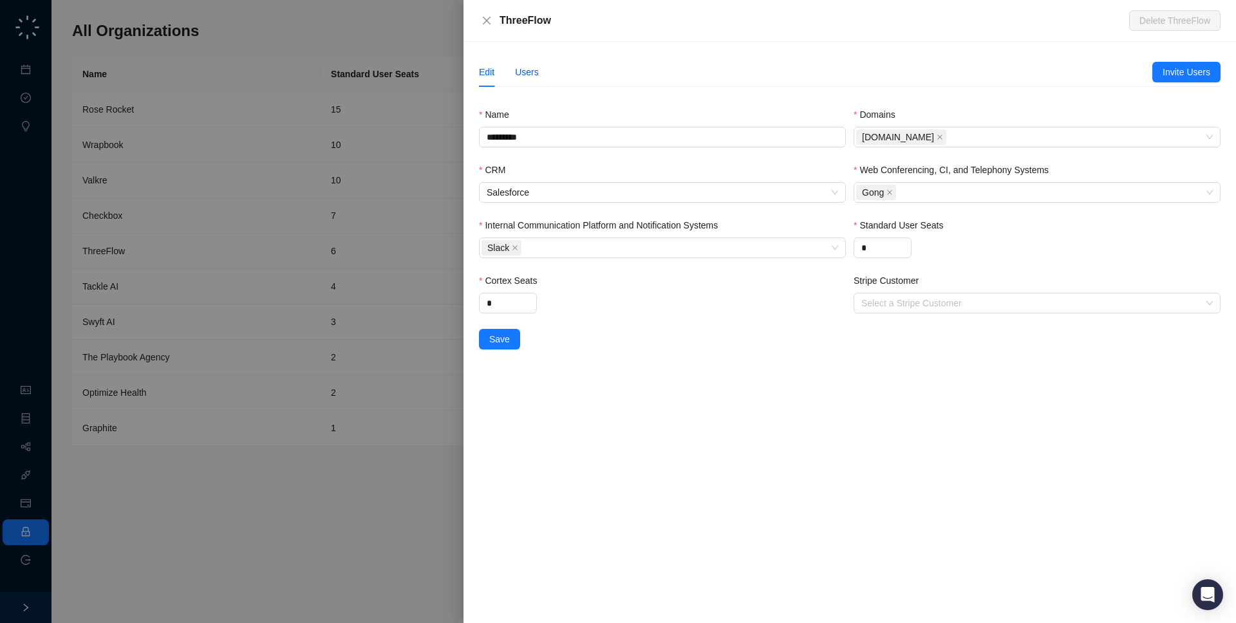
click at [528, 73] on div "Users" at bounding box center [527, 72] width 24 height 14
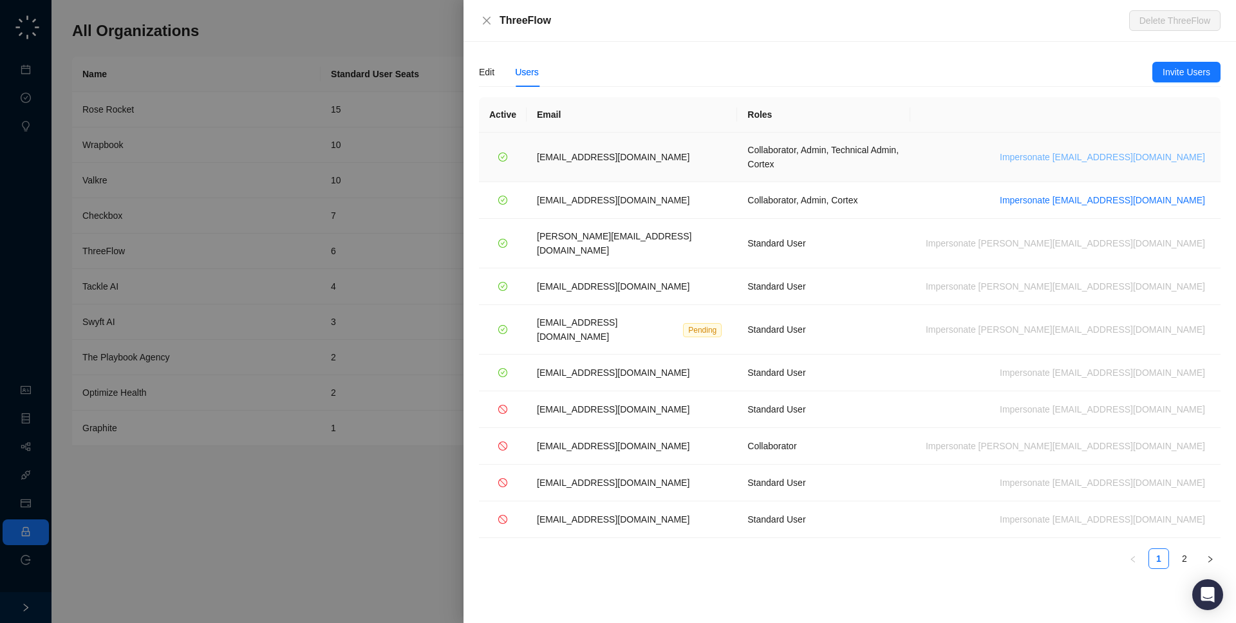
click at [1167, 153] on span "Impersonate keeganwhite@threeflow.com" at bounding box center [1102, 157] width 205 height 14
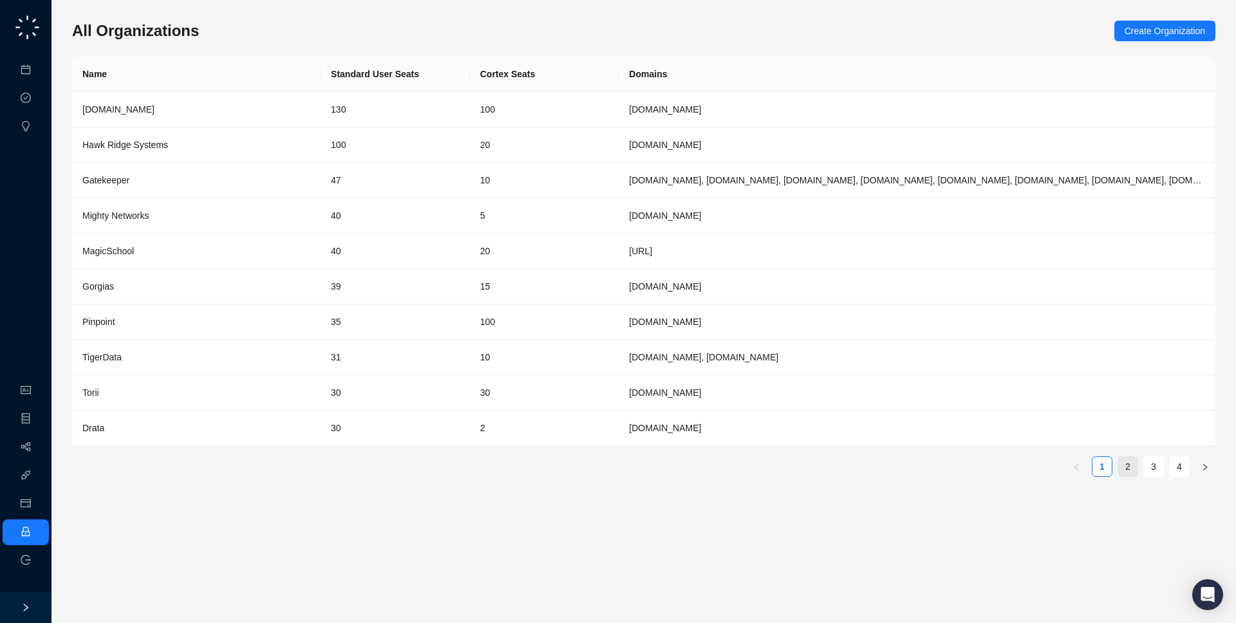
click at [1135, 474] on link "2" at bounding box center [1127, 466] width 19 height 19
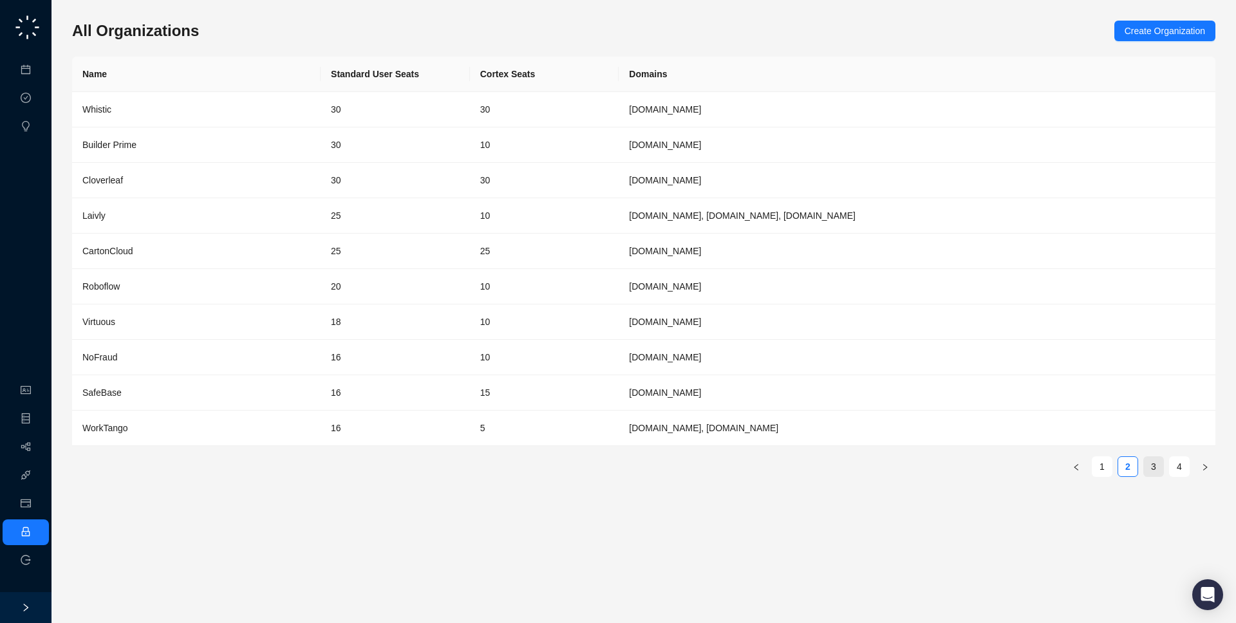
click at [1155, 470] on link "3" at bounding box center [1153, 466] width 19 height 19
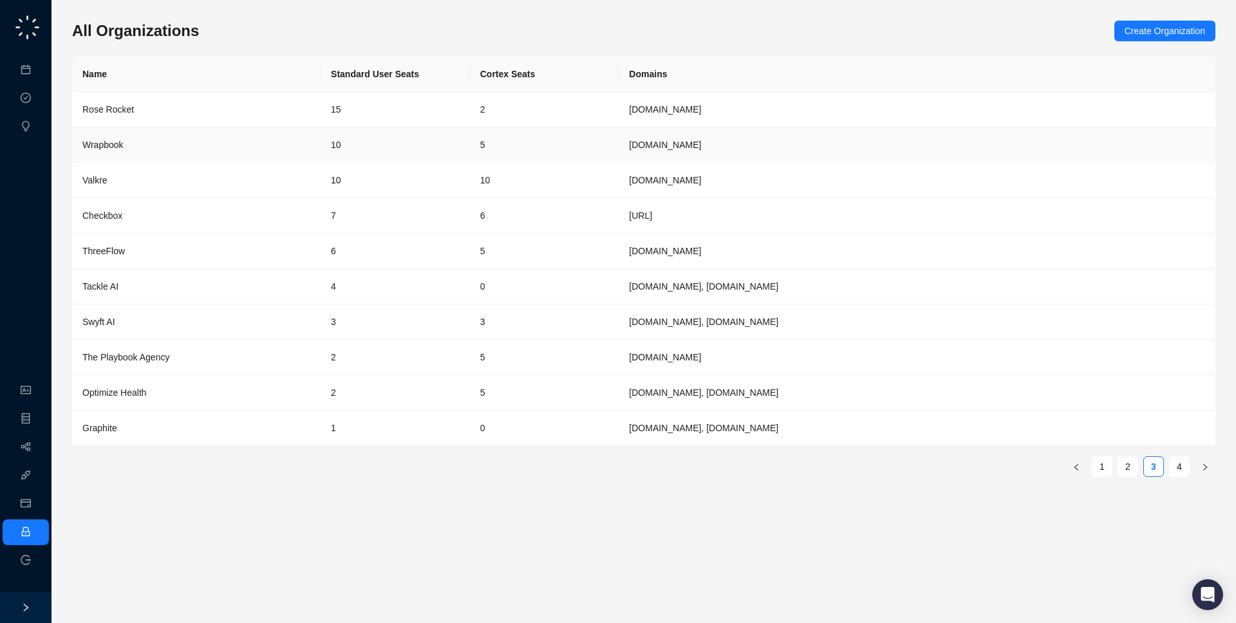
click at [467, 145] on td "10" at bounding box center [395, 144] width 149 height 35
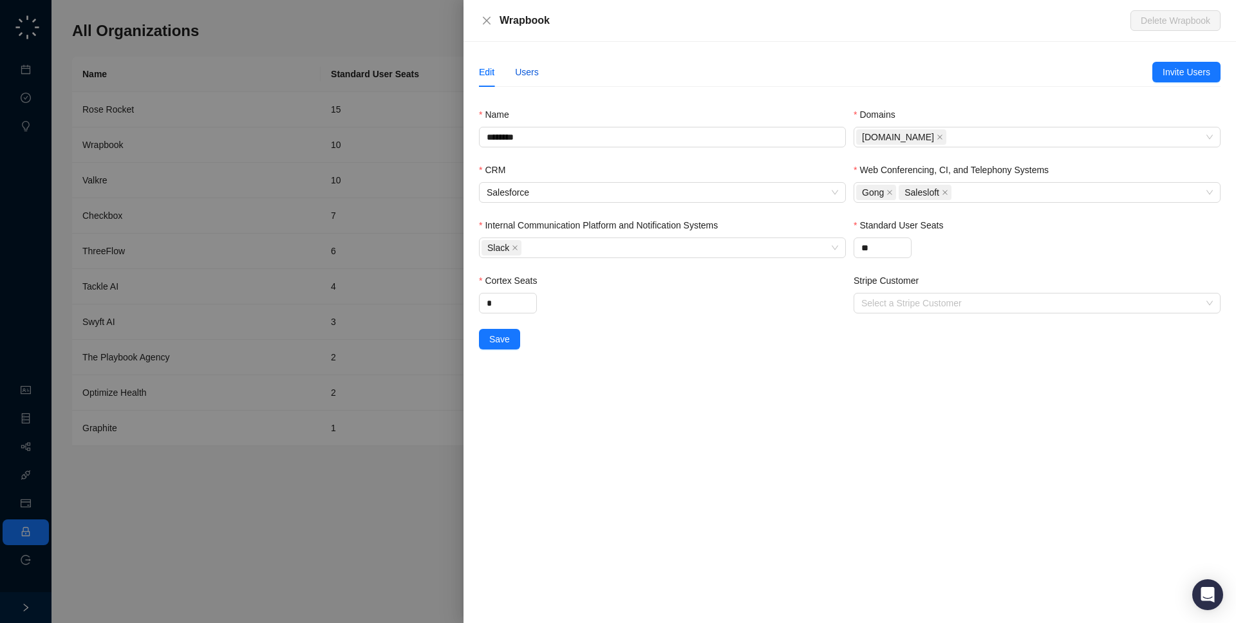
click at [526, 70] on div "Users" at bounding box center [527, 72] width 24 height 14
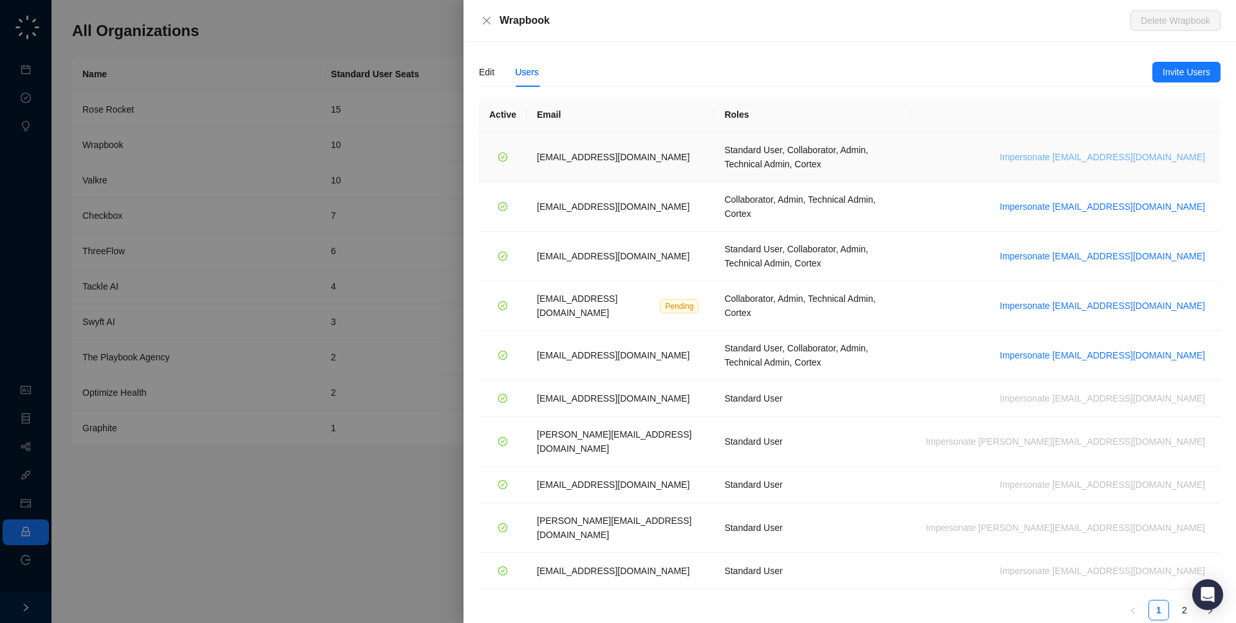
click at [1174, 151] on span "Impersonate [EMAIL_ADDRESS][DOMAIN_NAME]" at bounding box center [1102, 157] width 205 height 14
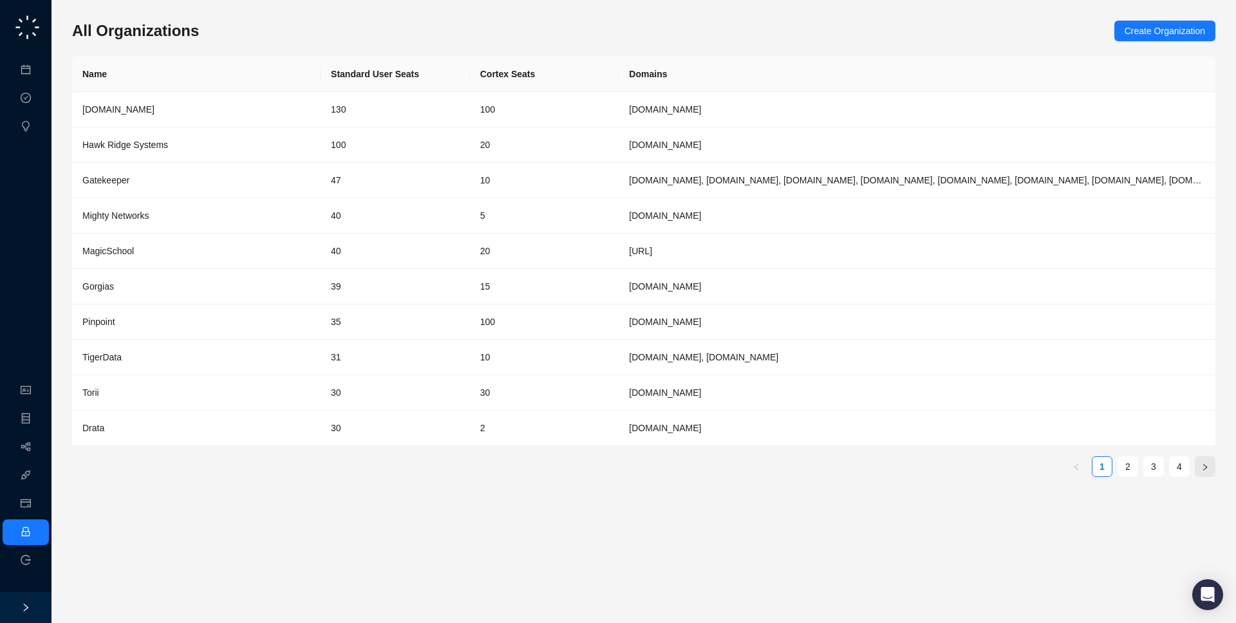
click at [1202, 470] on icon "right" at bounding box center [1205, 467] width 8 height 8
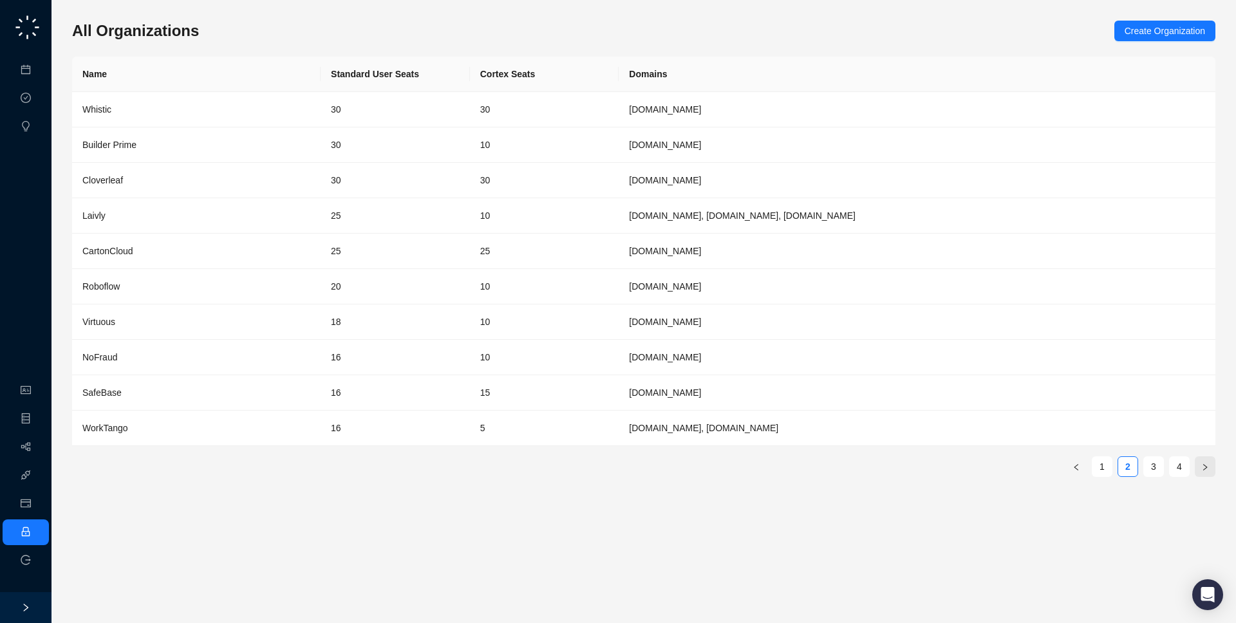
click at [1202, 470] on icon "right" at bounding box center [1205, 467] width 8 height 8
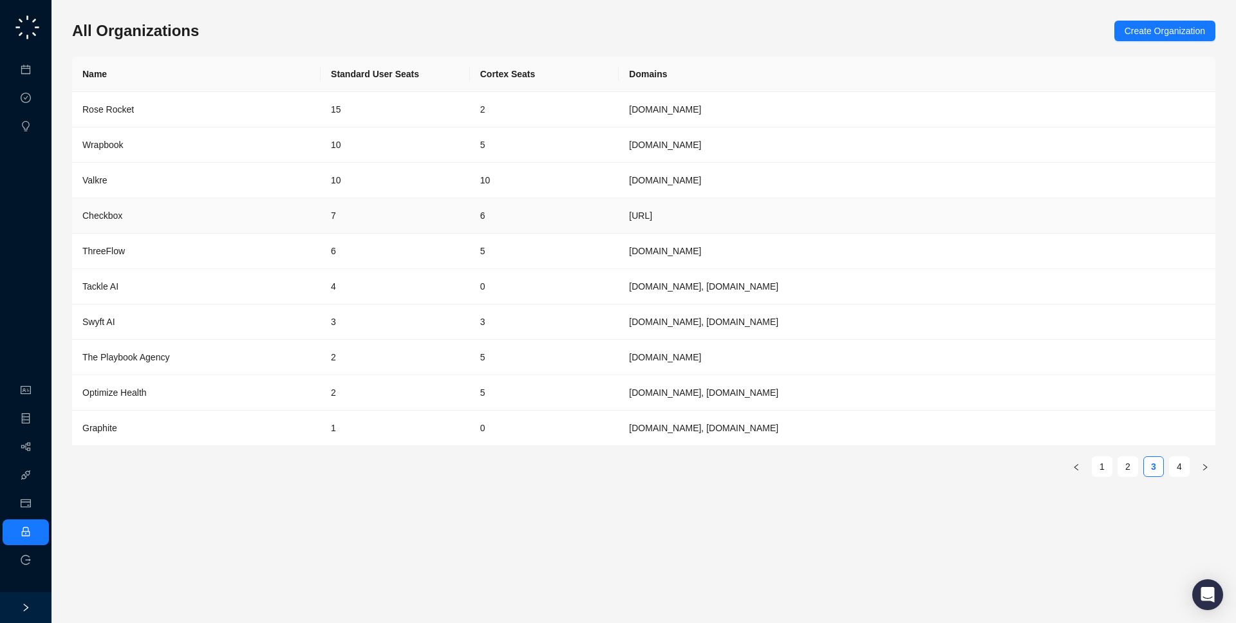
click at [733, 212] on td "[URL]" at bounding box center [916, 215] width 597 height 35
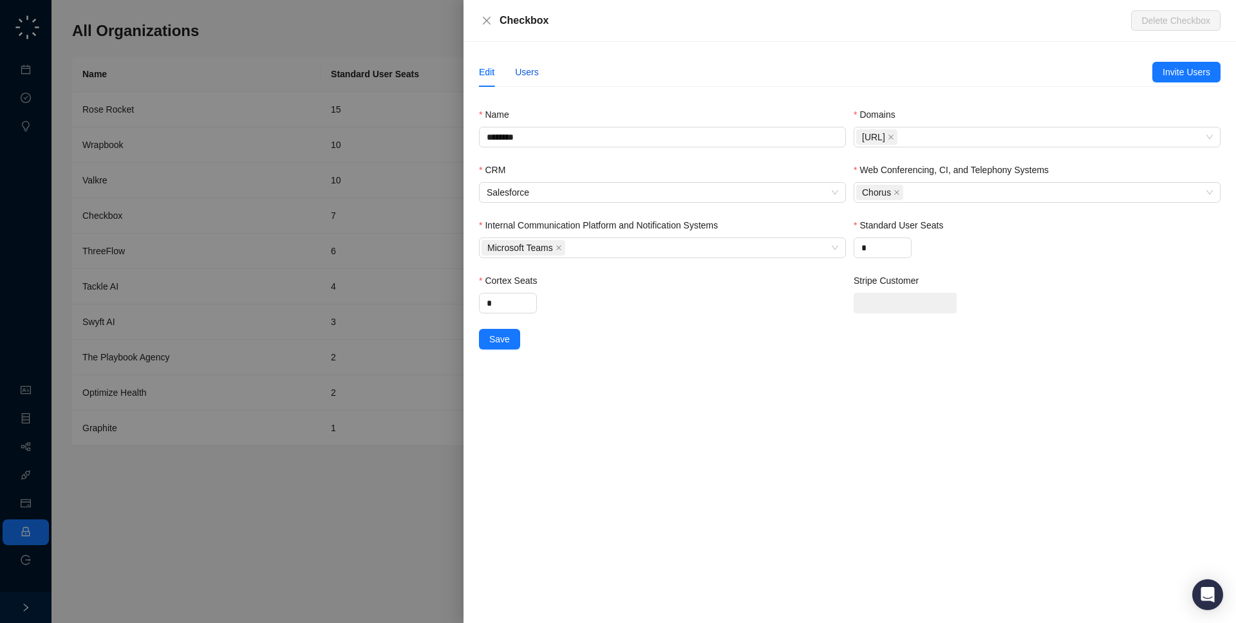
click at [528, 71] on div "Users" at bounding box center [527, 72] width 24 height 14
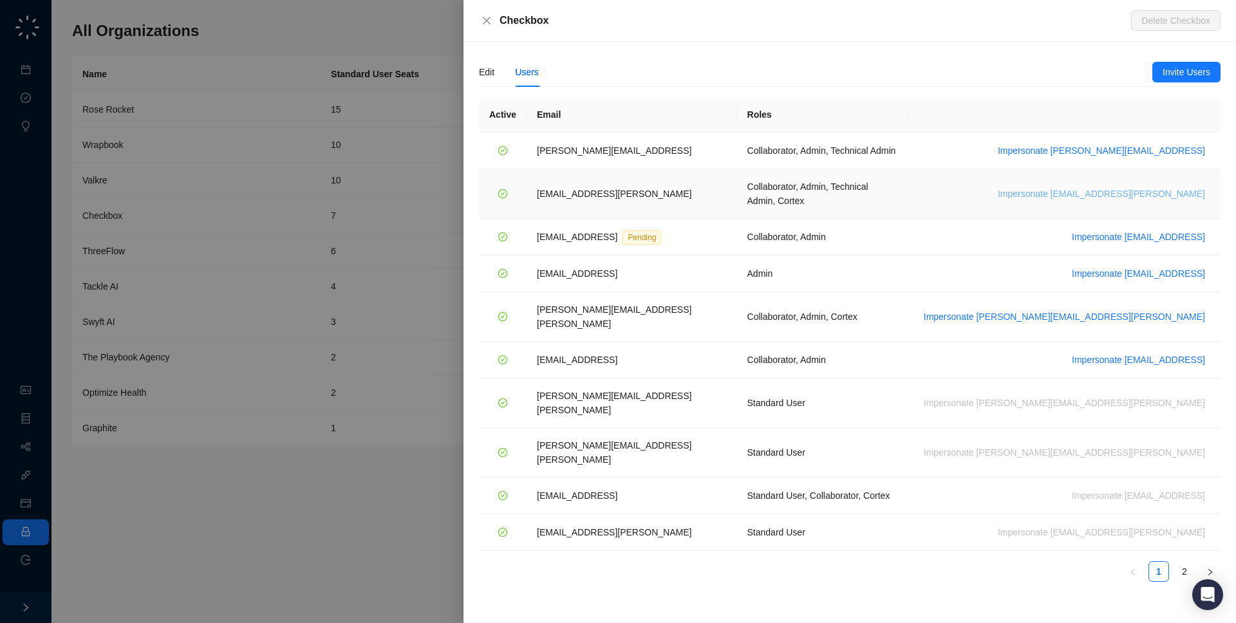
click at [1133, 187] on span "Impersonate [EMAIL_ADDRESS][PERSON_NAME]" at bounding box center [1101, 194] width 207 height 14
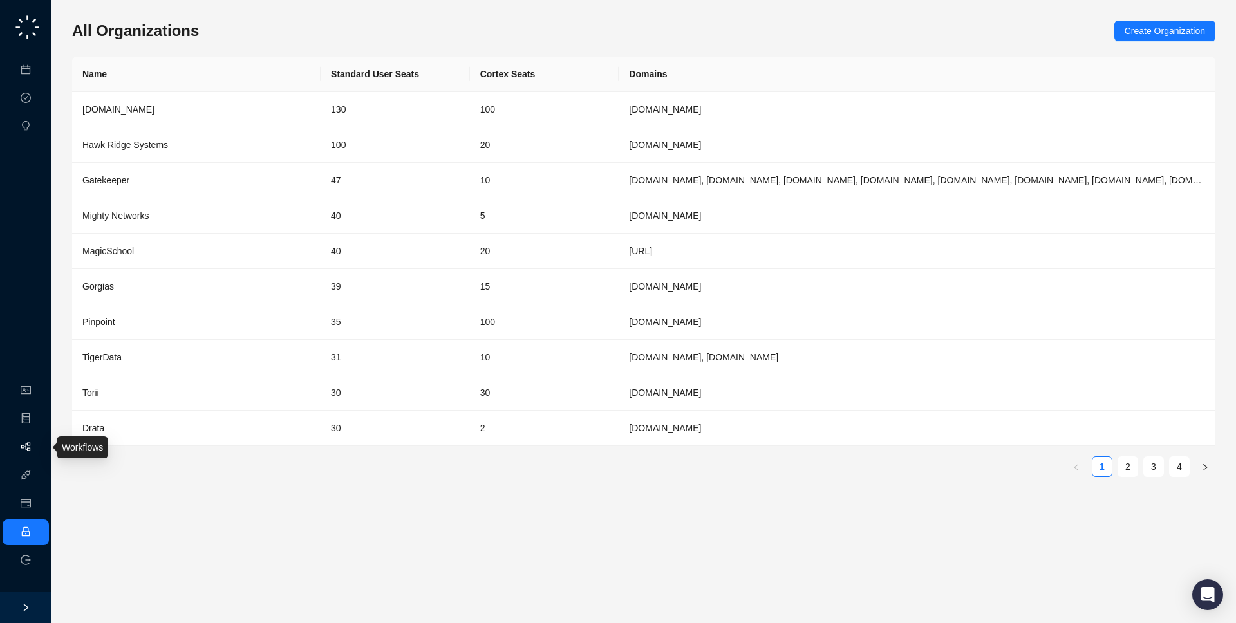
click at [37, 452] on link "Workflows" at bounding box center [57, 447] width 41 height 10
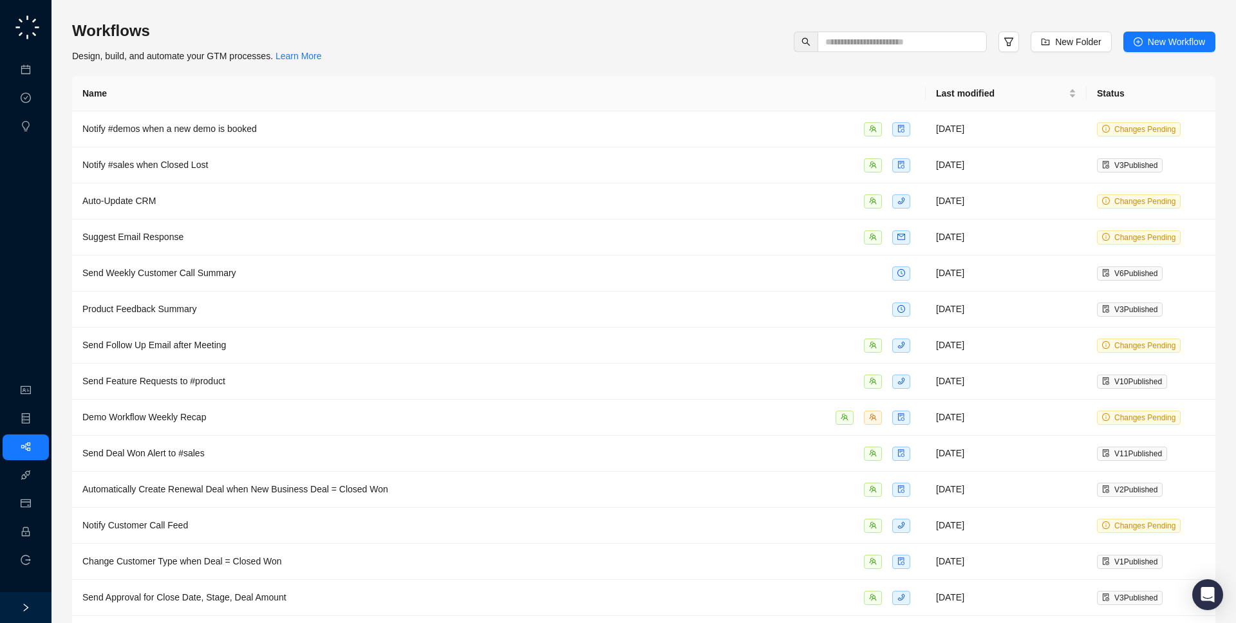
drag, startPoint x: 360, startPoint y: 59, endPoint x: 359, endPoint y: 68, distance: 9.7
click at [359, 69] on div "Workflows Design, build, and automate your GTM processes. Learn More New Folder…" at bounding box center [643, 499] width 1143 height 956
click at [37, 532] on link "Employee" at bounding box center [57, 532] width 40 height 10
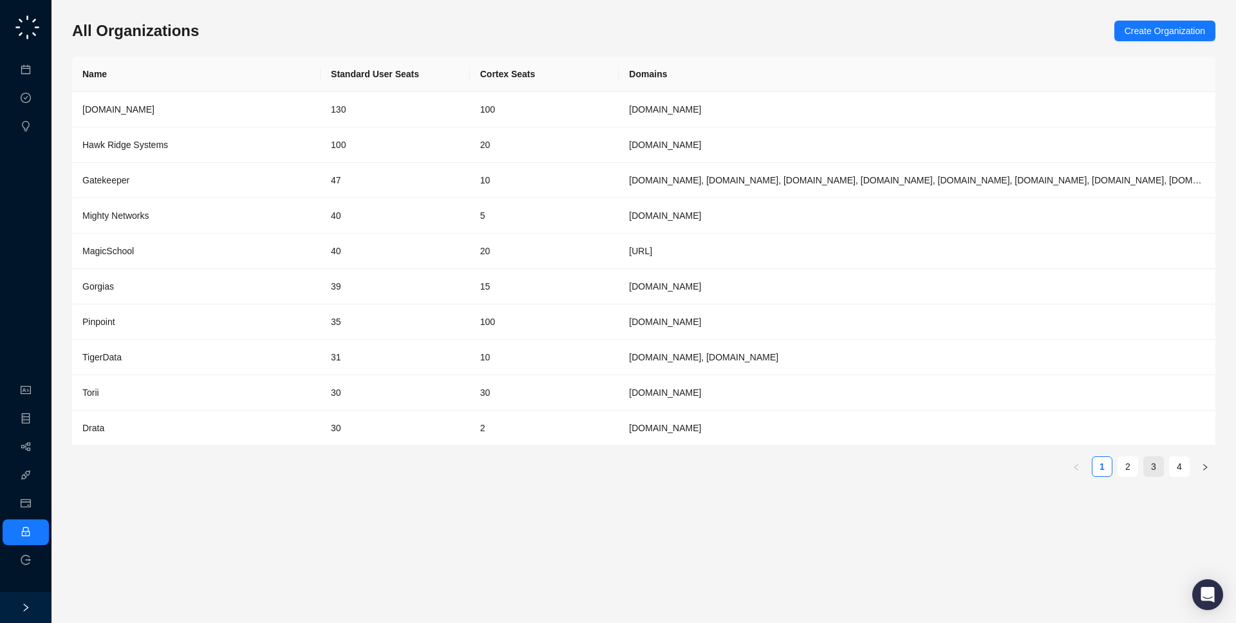
click at [1158, 476] on link "3" at bounding box center [1153, 466] width 19 height 19
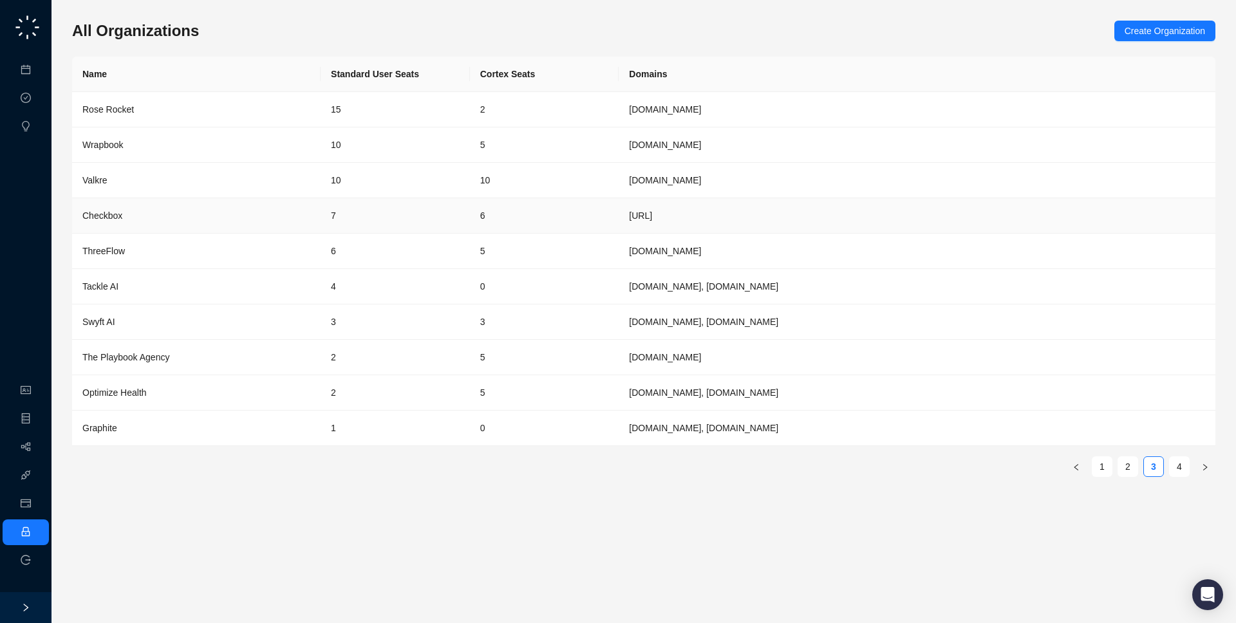
click at [270, 210] on div "Checkbox" at bounding box center [196, 216] width 228 height 14
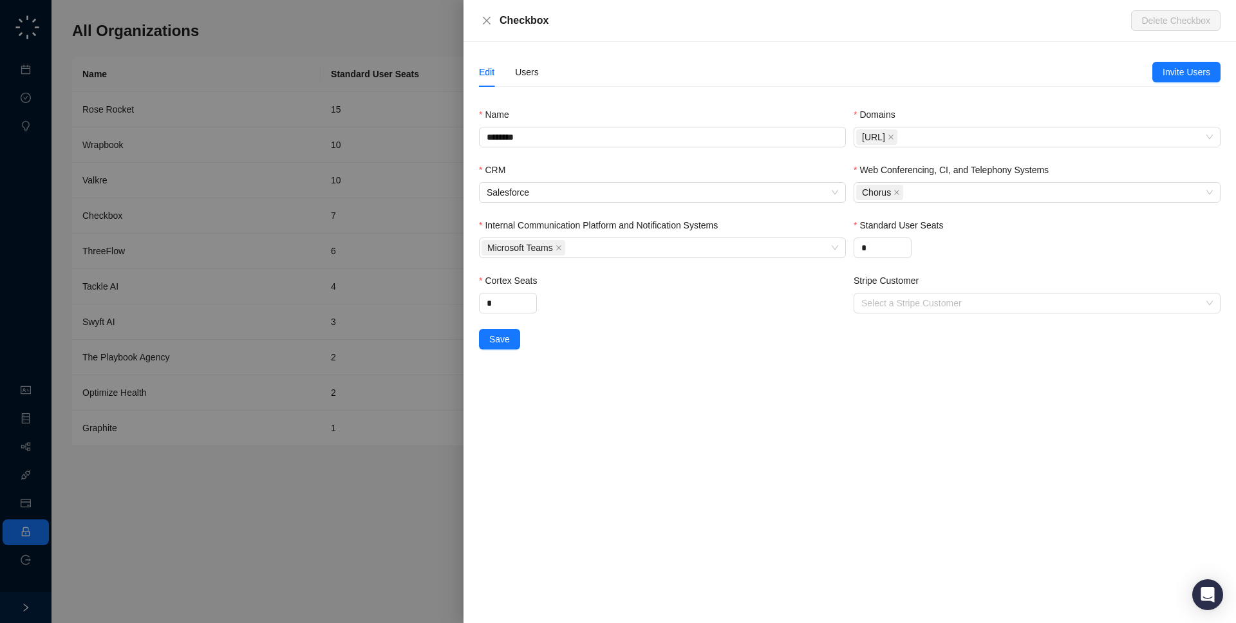
click at [508, 79] on div "Edit Users" at bounding box center [509, 72] width 60 height 30
click at [507, 77] on div "Edit Users" at bounding box center [509, 72] width 60 height 30
click at [521, 73] on div "Users" at bounding box center [527, 72] width 24 height 14
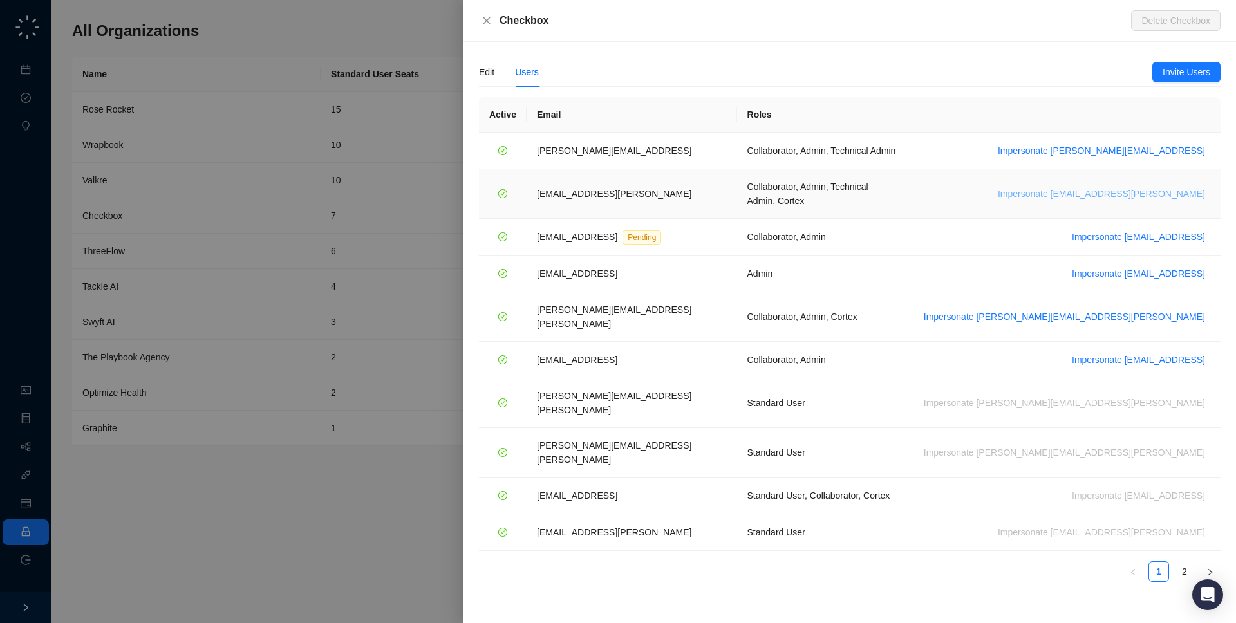
click at [1130, 187] on span "Impersonate maddy.drachler@checkbox.ai" at bounding box center [1101, 194] width 207 height 14
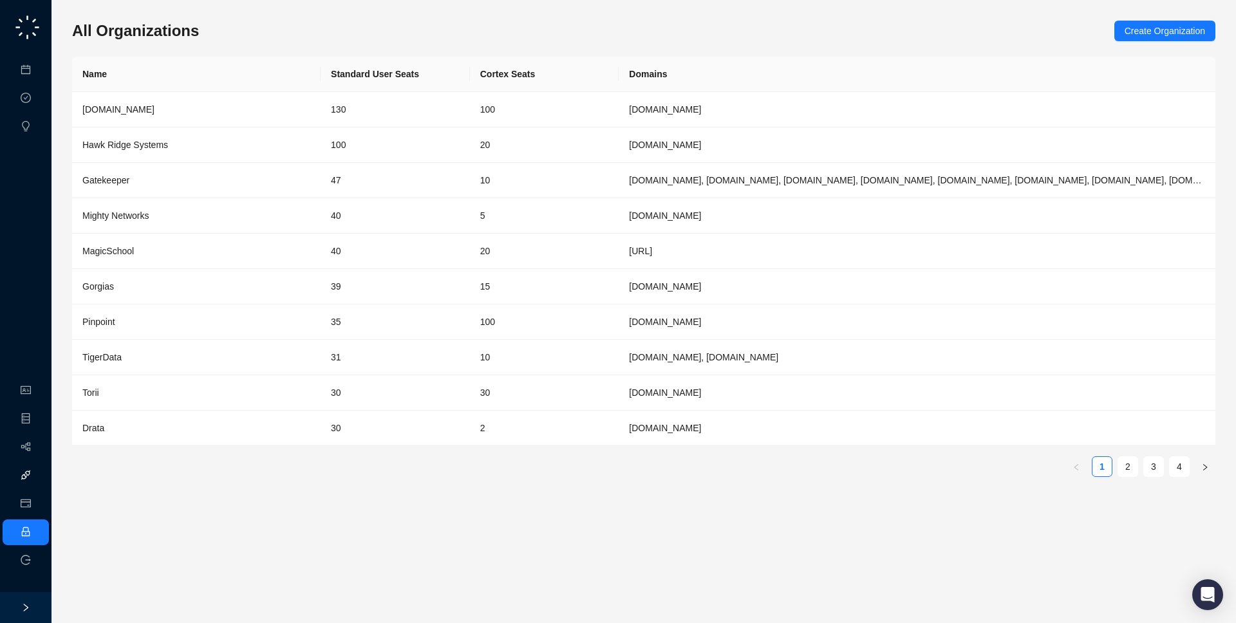
click at [37, 481] on link "Integrations" at bounding box center [60, 475] width 47 height 10
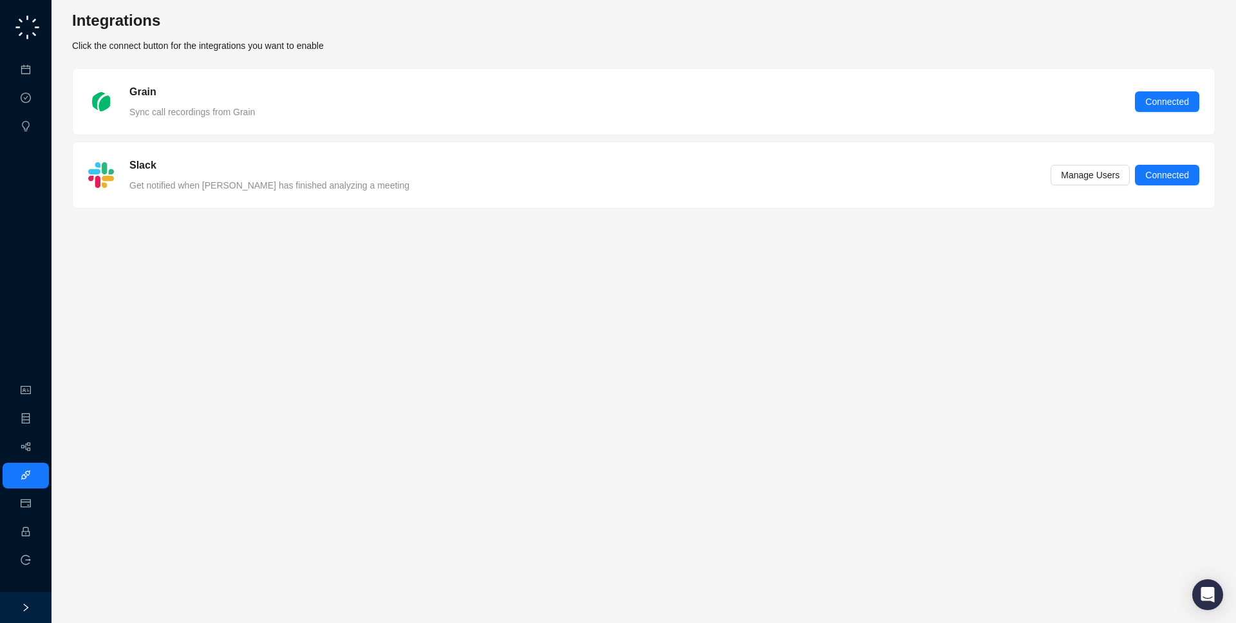
click at [339, 47] on div "Integrations Click the connect button for the integrations you want to enable" at bounding box center [643, 31] width 1143 height 42
